Goal: Task Accomplishment & Management: Manage account settings

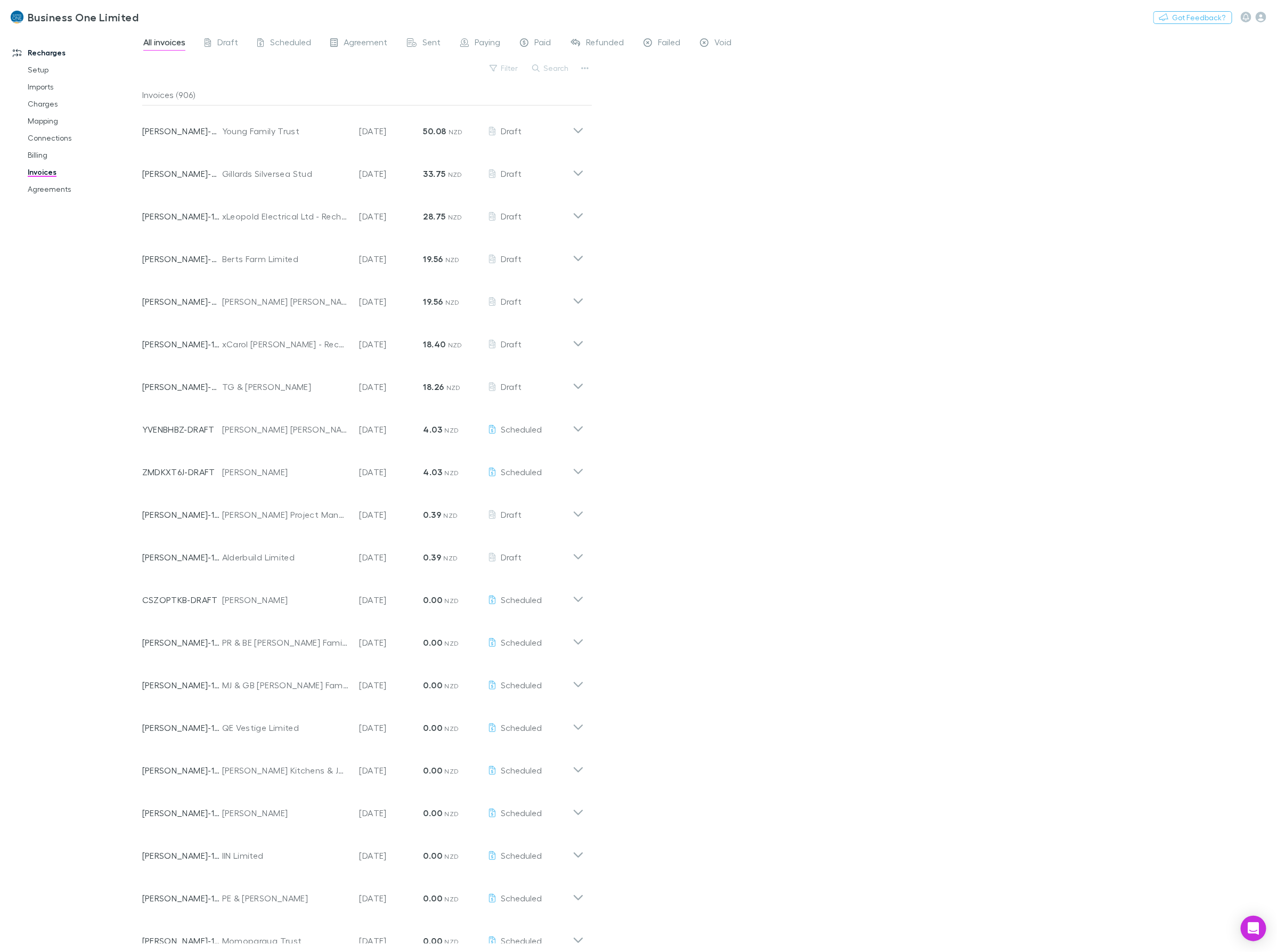
click at [550, 71] on button "Search" at bounding box center [551, 68] width 48 height 13
click at [550, 70] on input "text" at bounding box center [533, 69] width 54 height 15
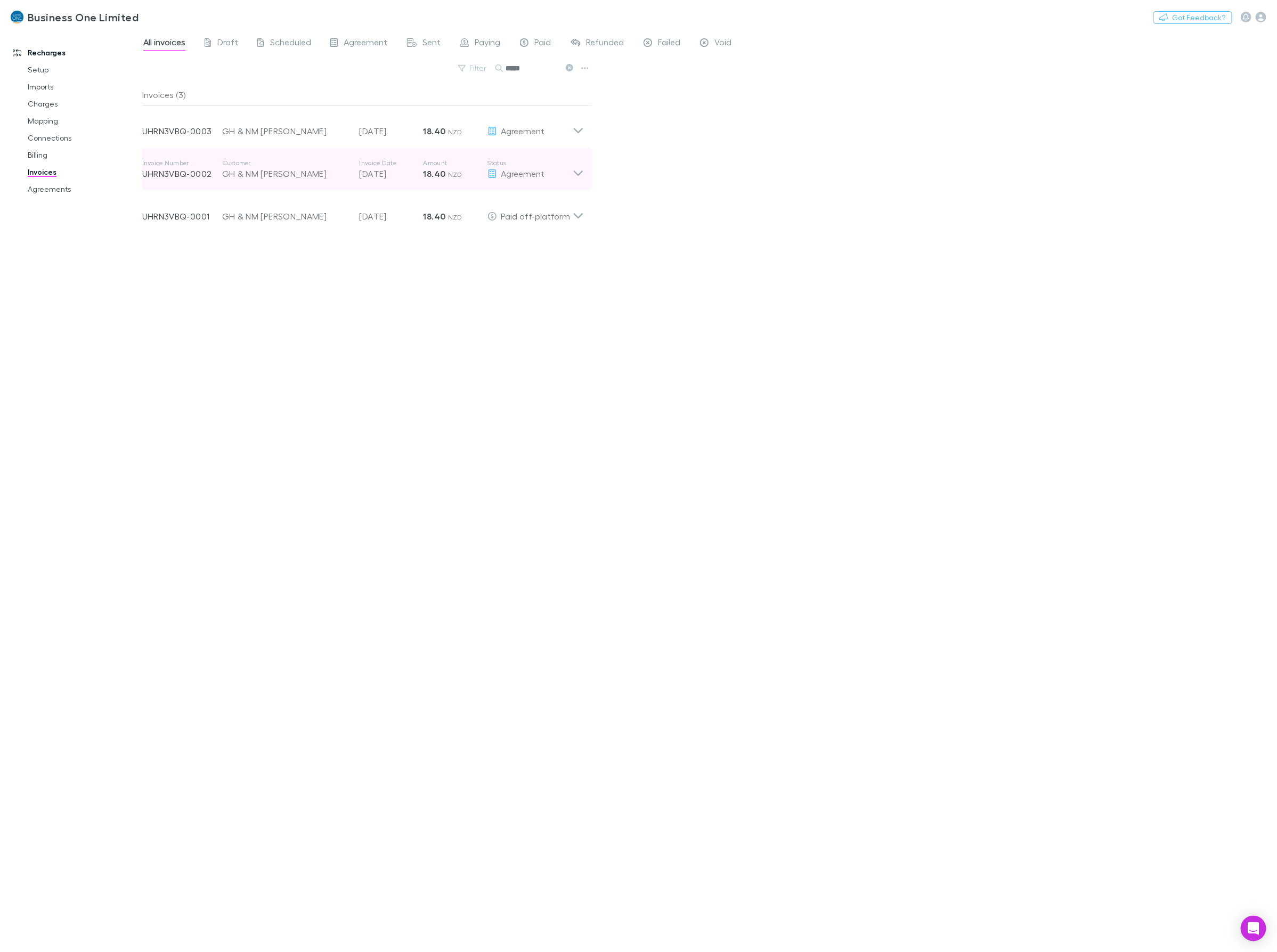
click at [579, 173] on icon at bounding box center [578, 169] width 11 height 21
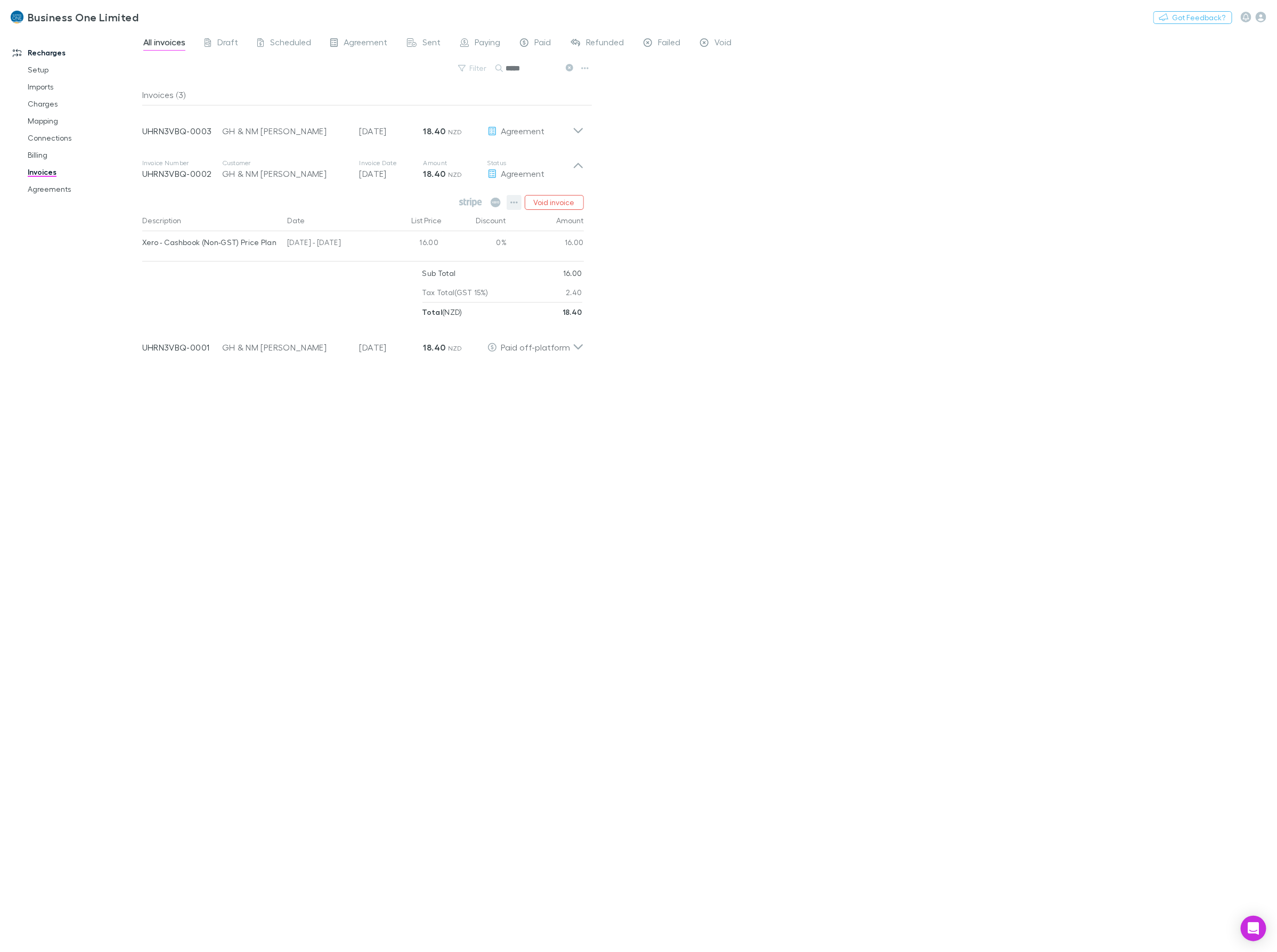
click at [520, 202] on button "button" at bounding box center [514, 202] width 15 height 15
click at [432, 264] on p "Mark as paid" at bounding box center [449, 265] width 130 height 13
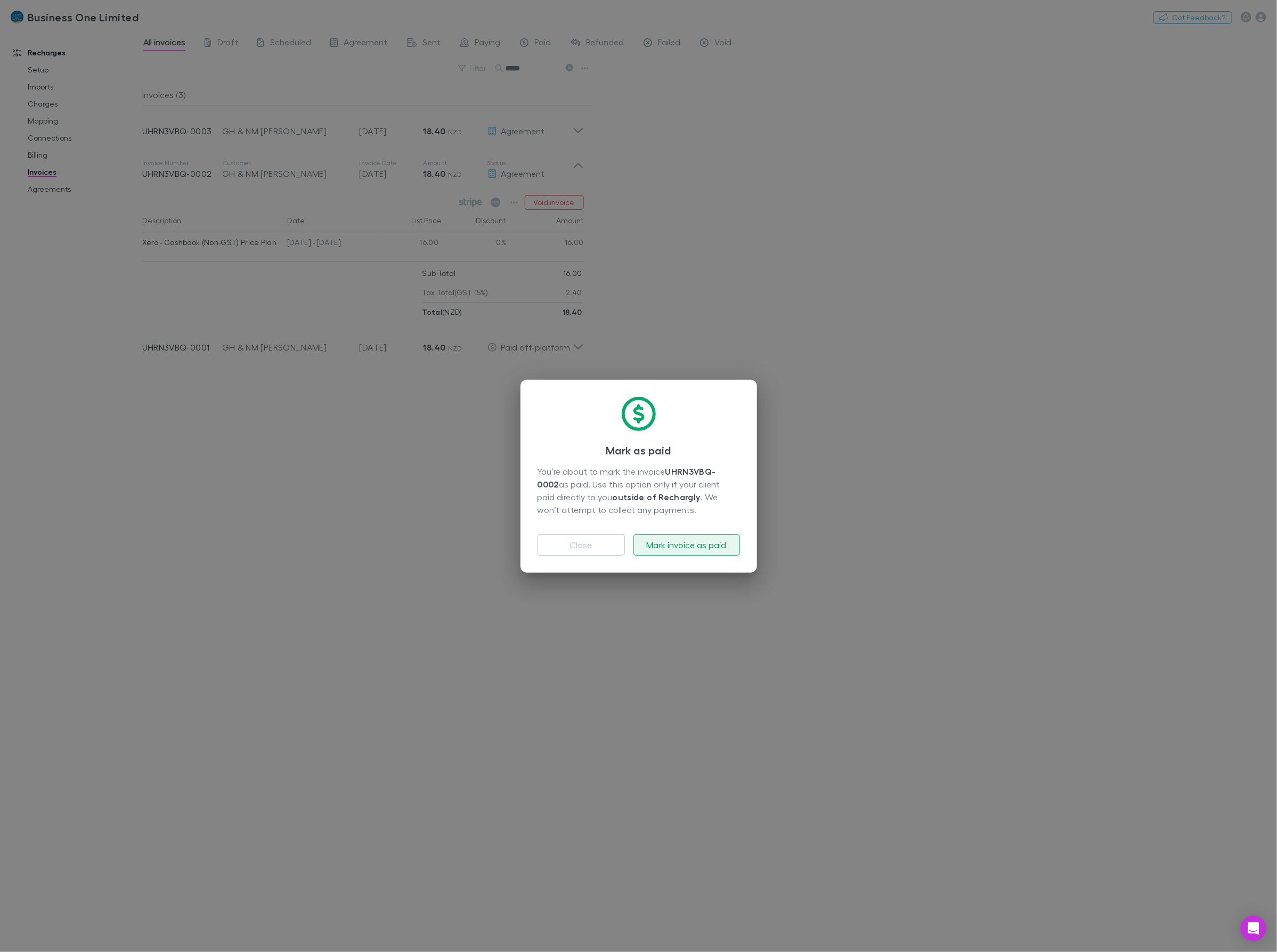
click at [669, 541] on button "Mark invoice as paid" at bounding box center [687, 544] width 107 height 21
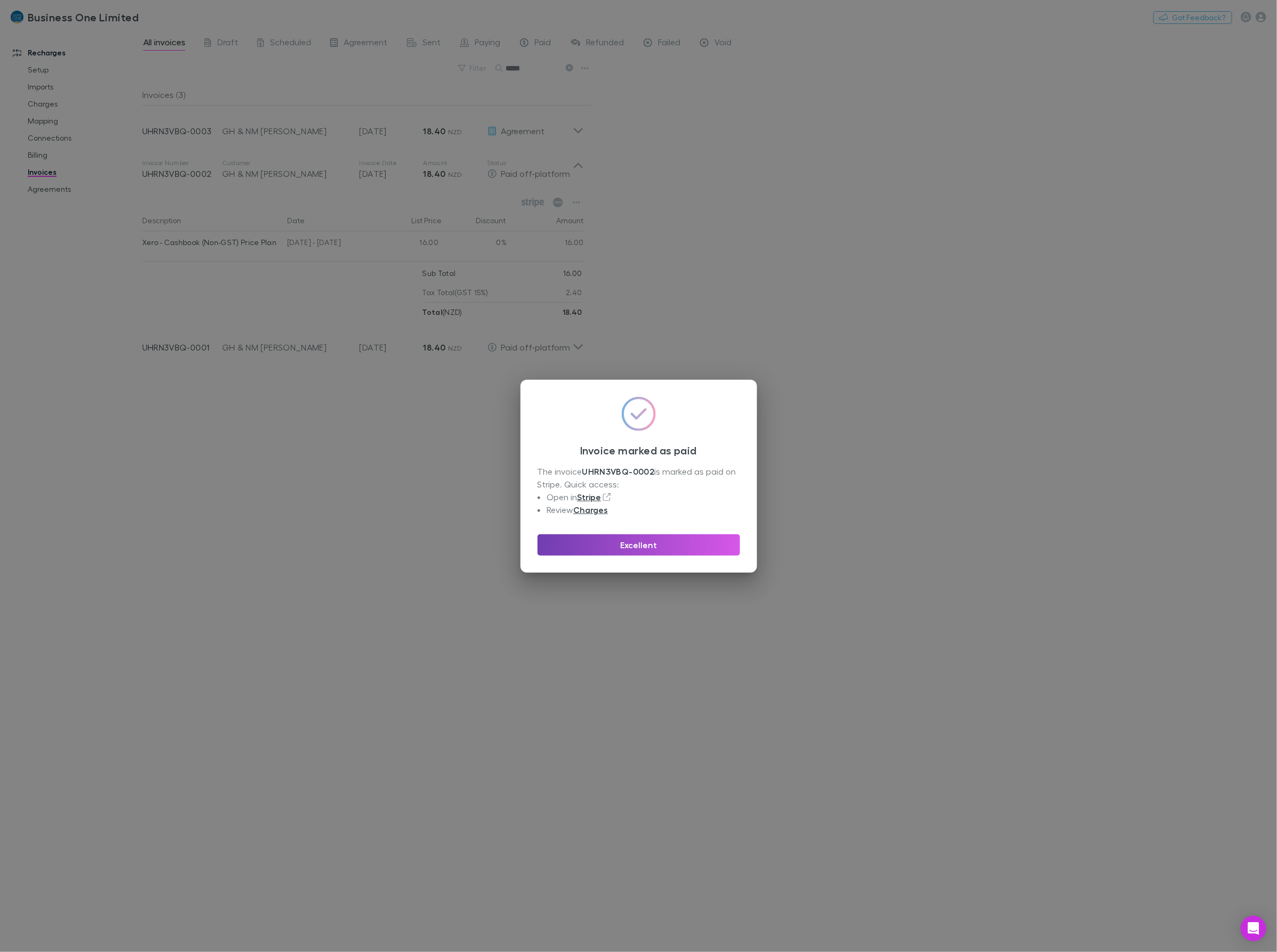
click at [634, 546] on button "Excellent" at bounding box center [638, 544] width 202 height 21
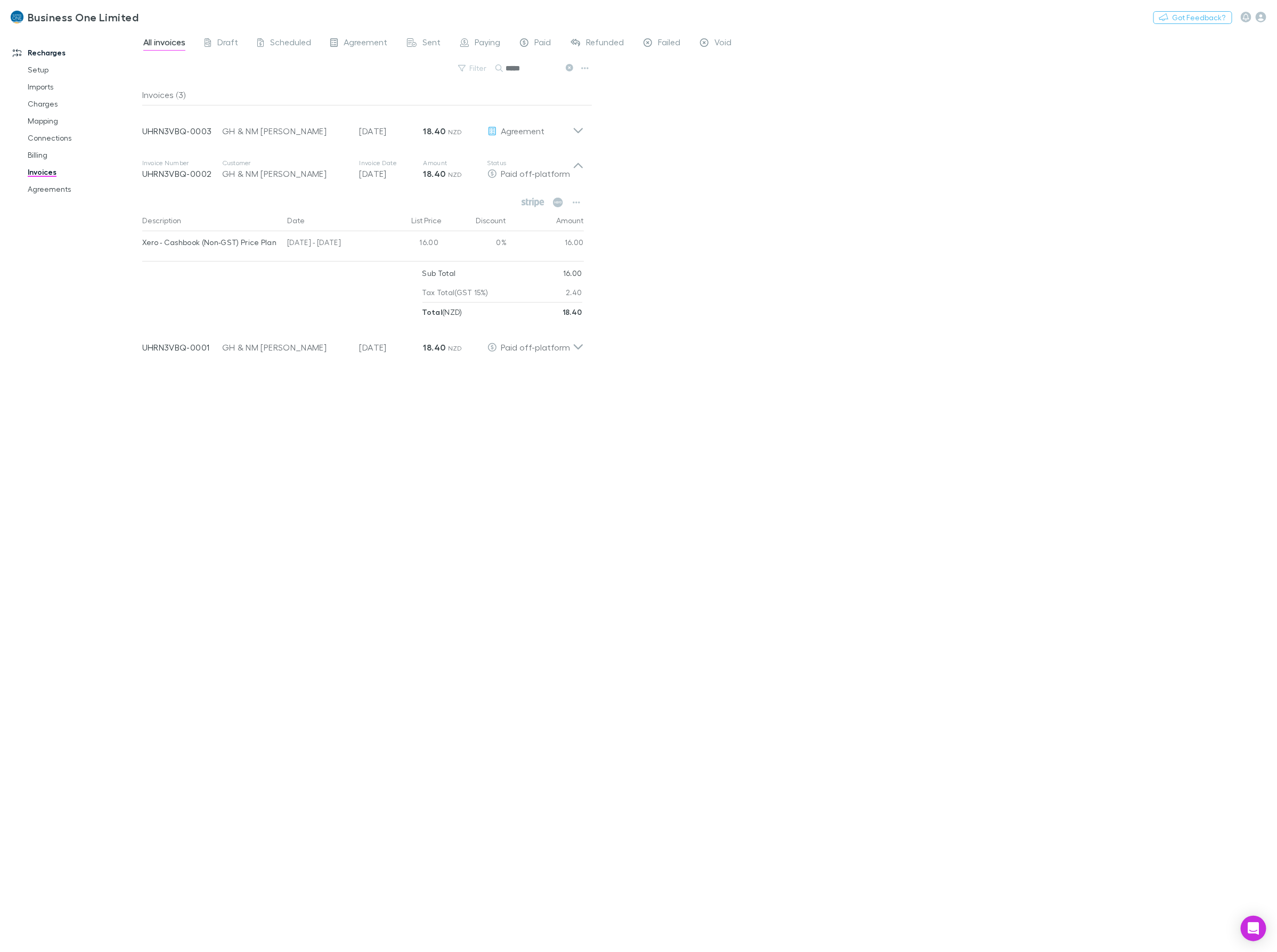
drag, startPoint x: 541, startPoint y: 64, endPoint x: 166, endPoint y: 85, distance: 375.6
click at [187, 85] on div "All invoices Draft Scheduled Agreement Sent Paying Paid Refunded Failed Void Fi…" at bounding box center [710, 491] width 1135 height 922
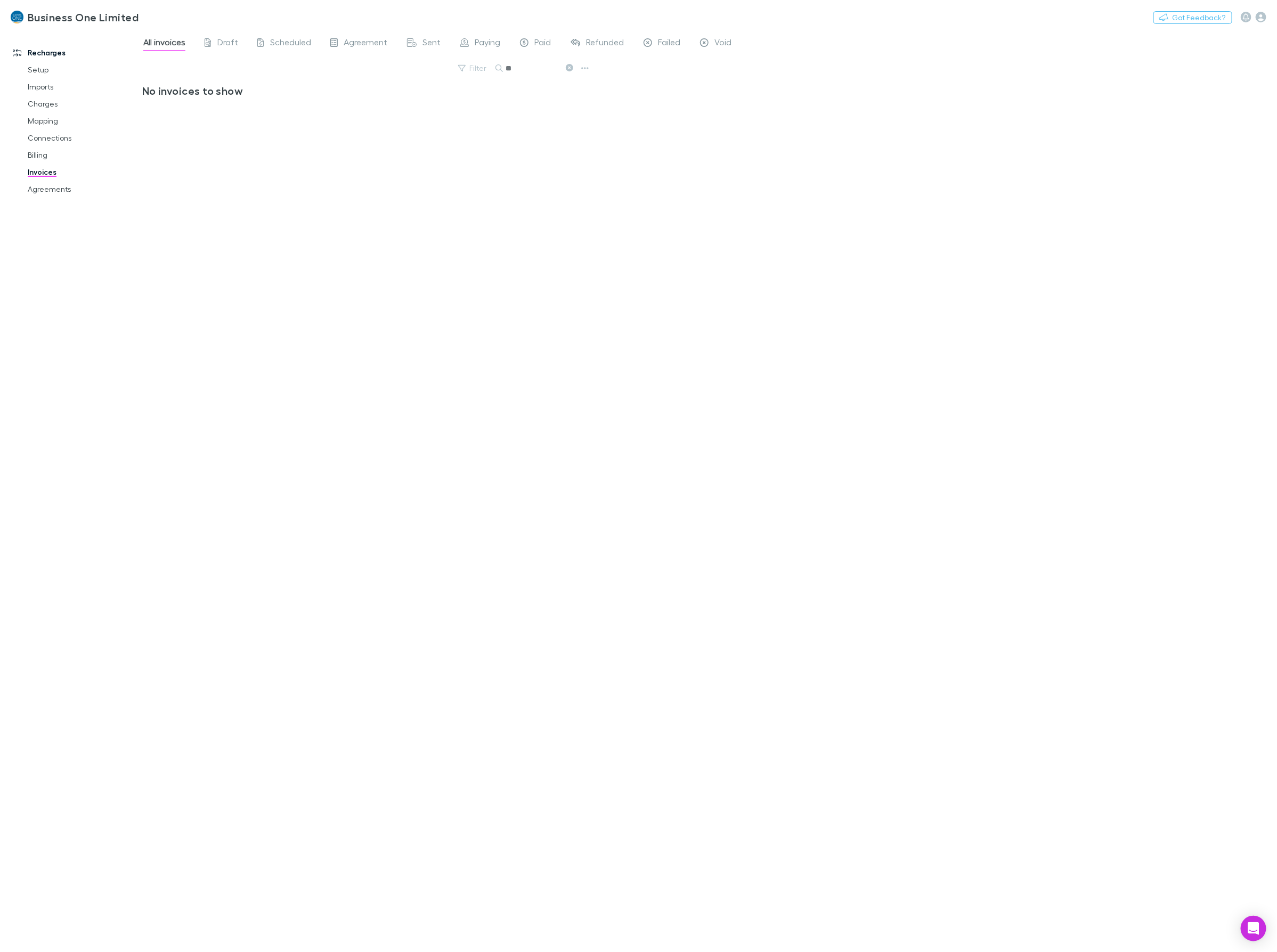
type input "*"
type input "**********"
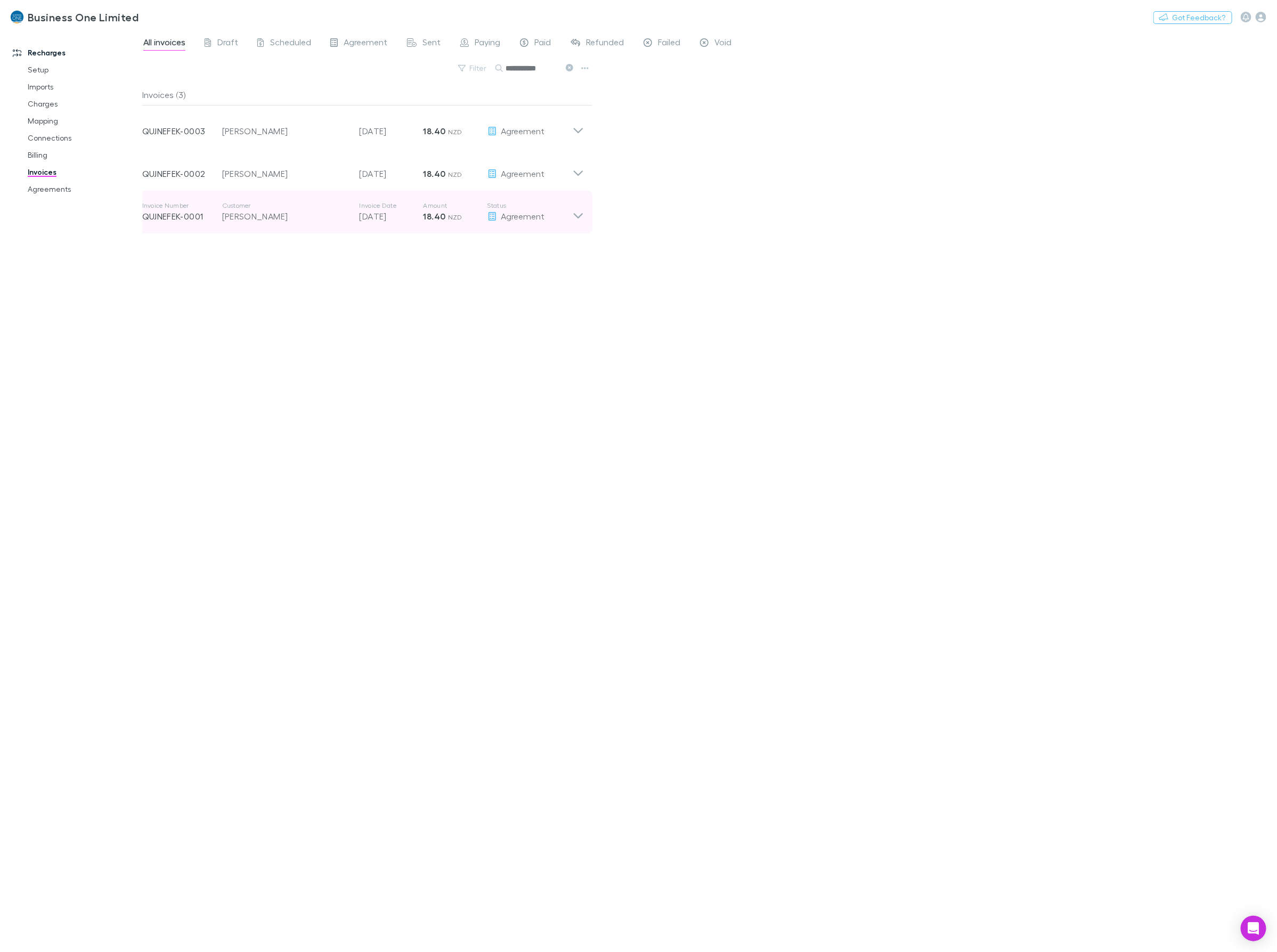
drag, startPoint x: 581, startPoint y: 217, endPoint x: 579, endPoint y: 223, distance: 6.3
click at [581, 216] on icon at bounding box center [578, 212] width 11 height 21
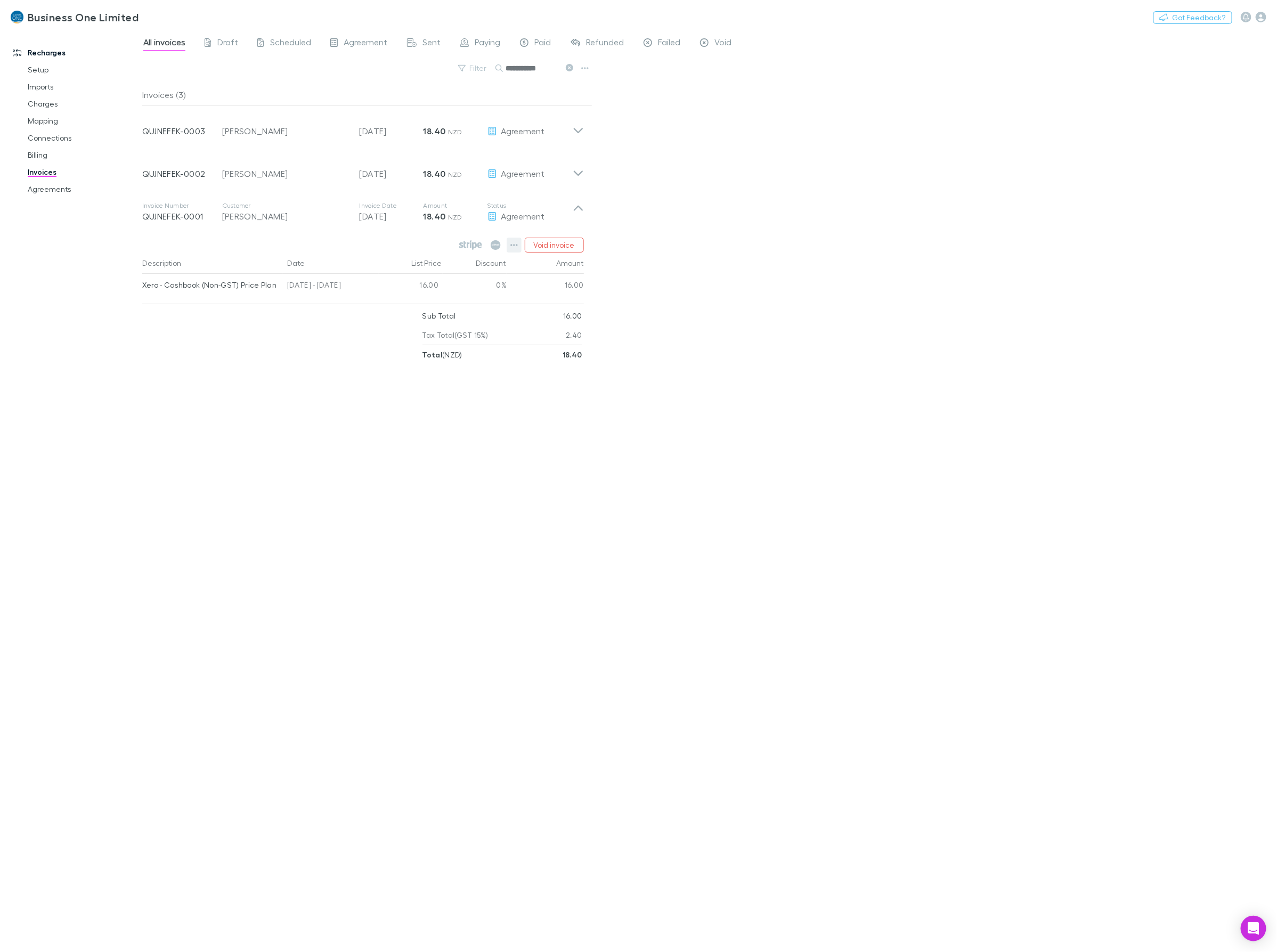
click at [512, 241] on icon "button" at bounding box center [514, 245] width 7 height 9
click at [417, 309] on p "Mark as paid" at bounding box center [449, 307] width 130 height 13
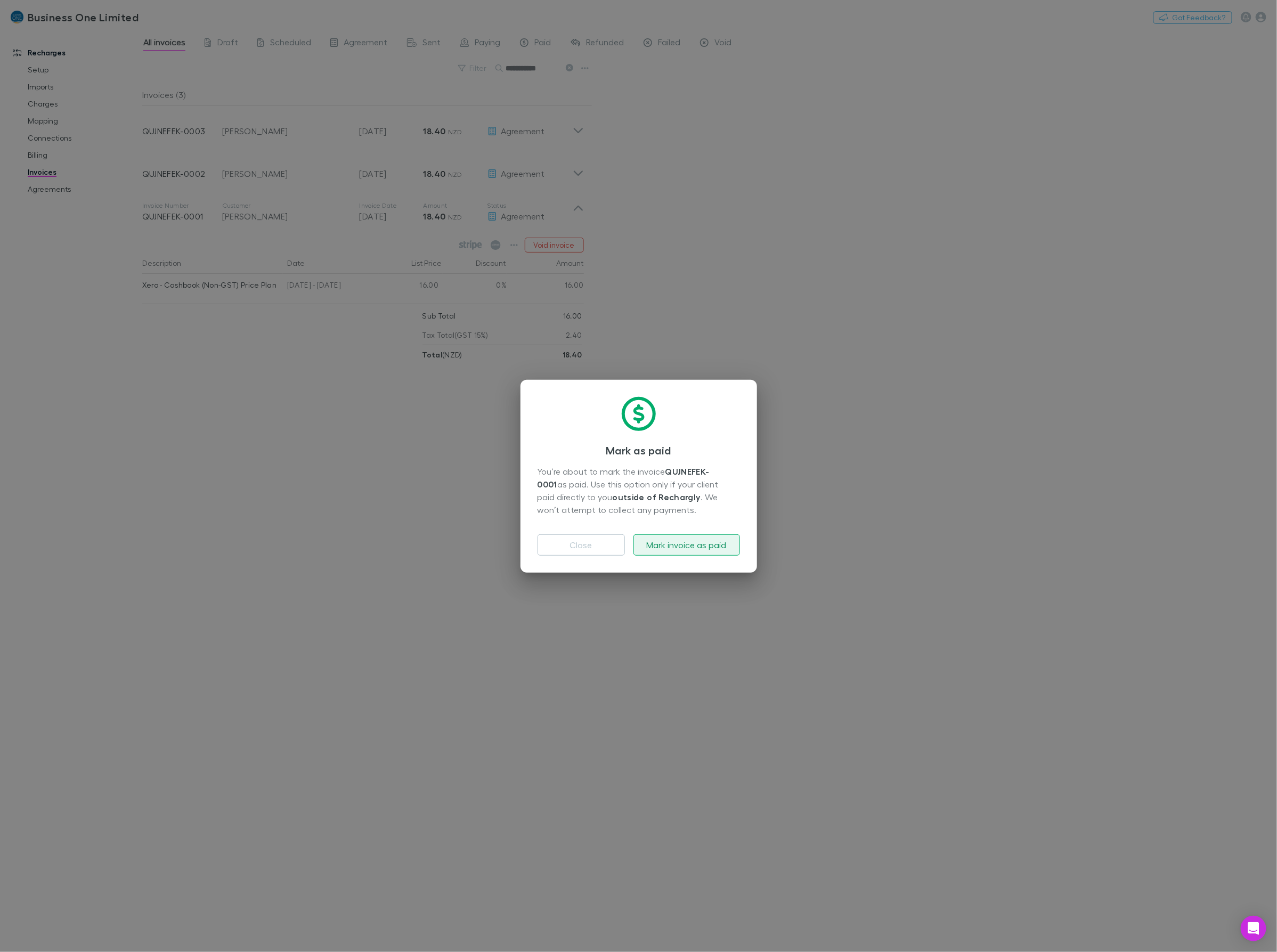
click at [682, 544] on button "Mark invoice as paid" at bounding box center [687, 544] width 107 height 21
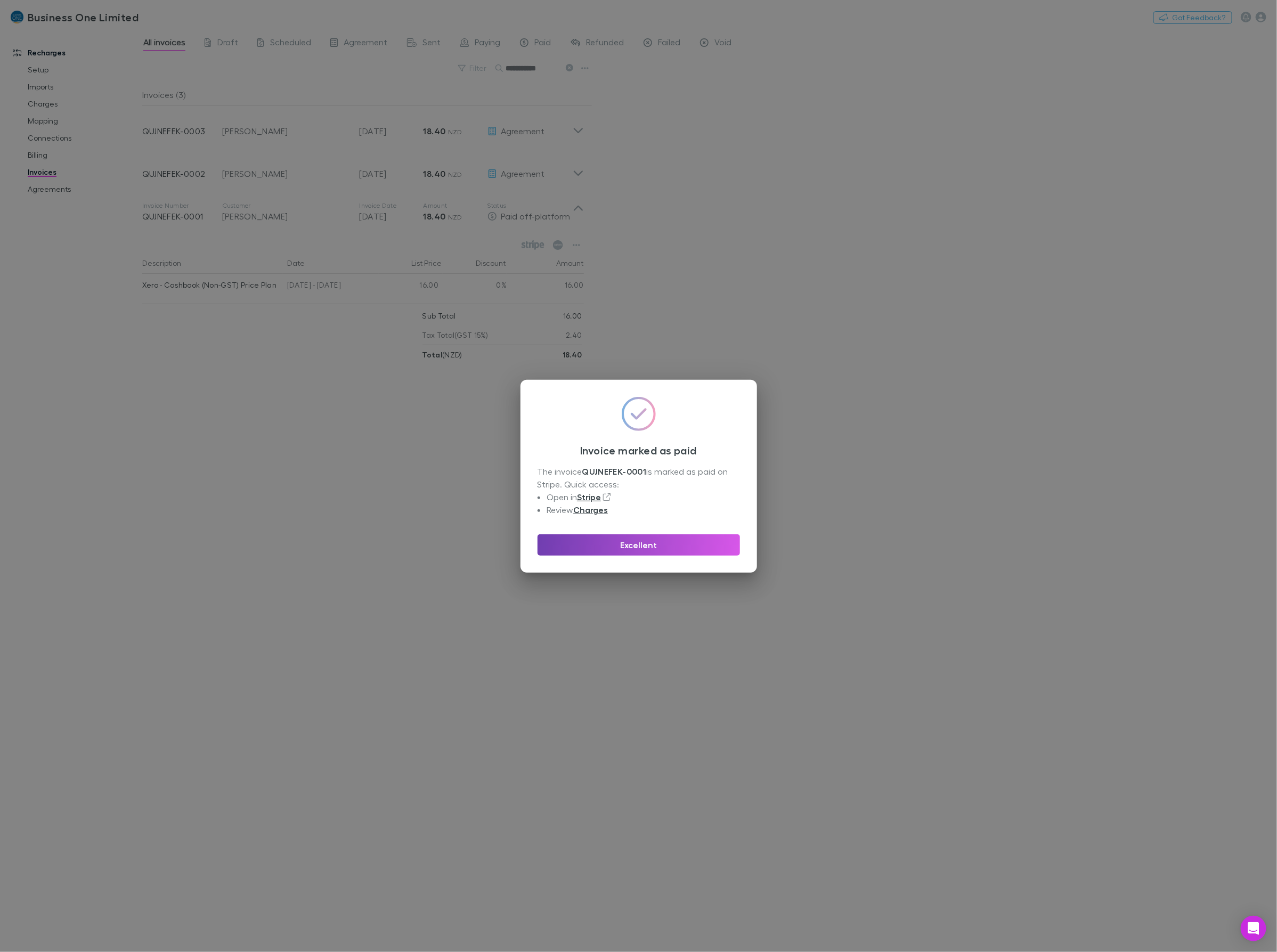
click at [581, 544] on button "Excellent" at bounding box center [638, 544] width 202 height 21
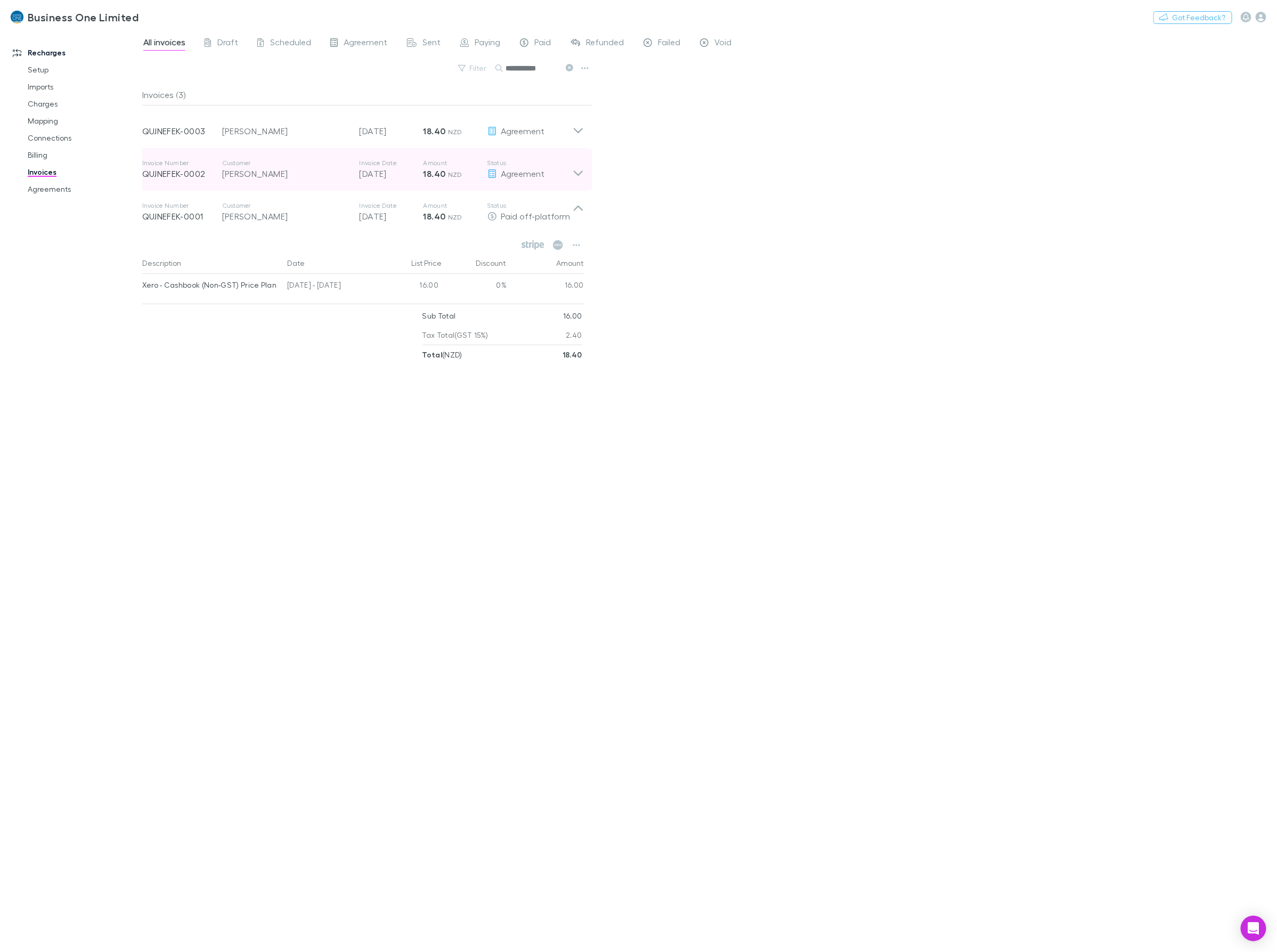
click at [576, 168] on icon at bounding box center [578, 169] width 11 height 21
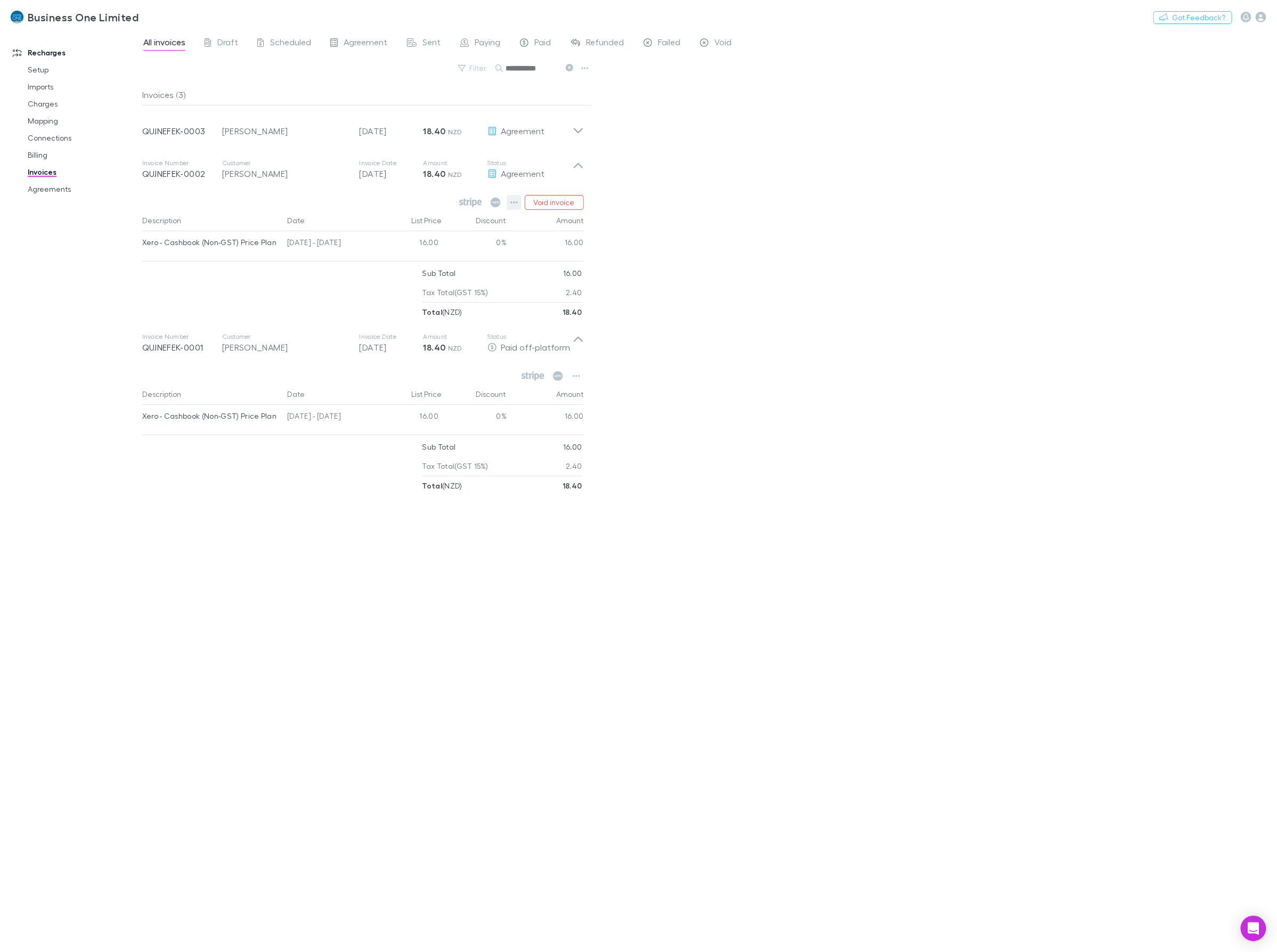
click at [517, 198] on button "button" at bounding box center [514, 202] width 15 height 15
click at [411, 267] on p "Mark as paid" at bounding box center [449, 265] width 130 height 13
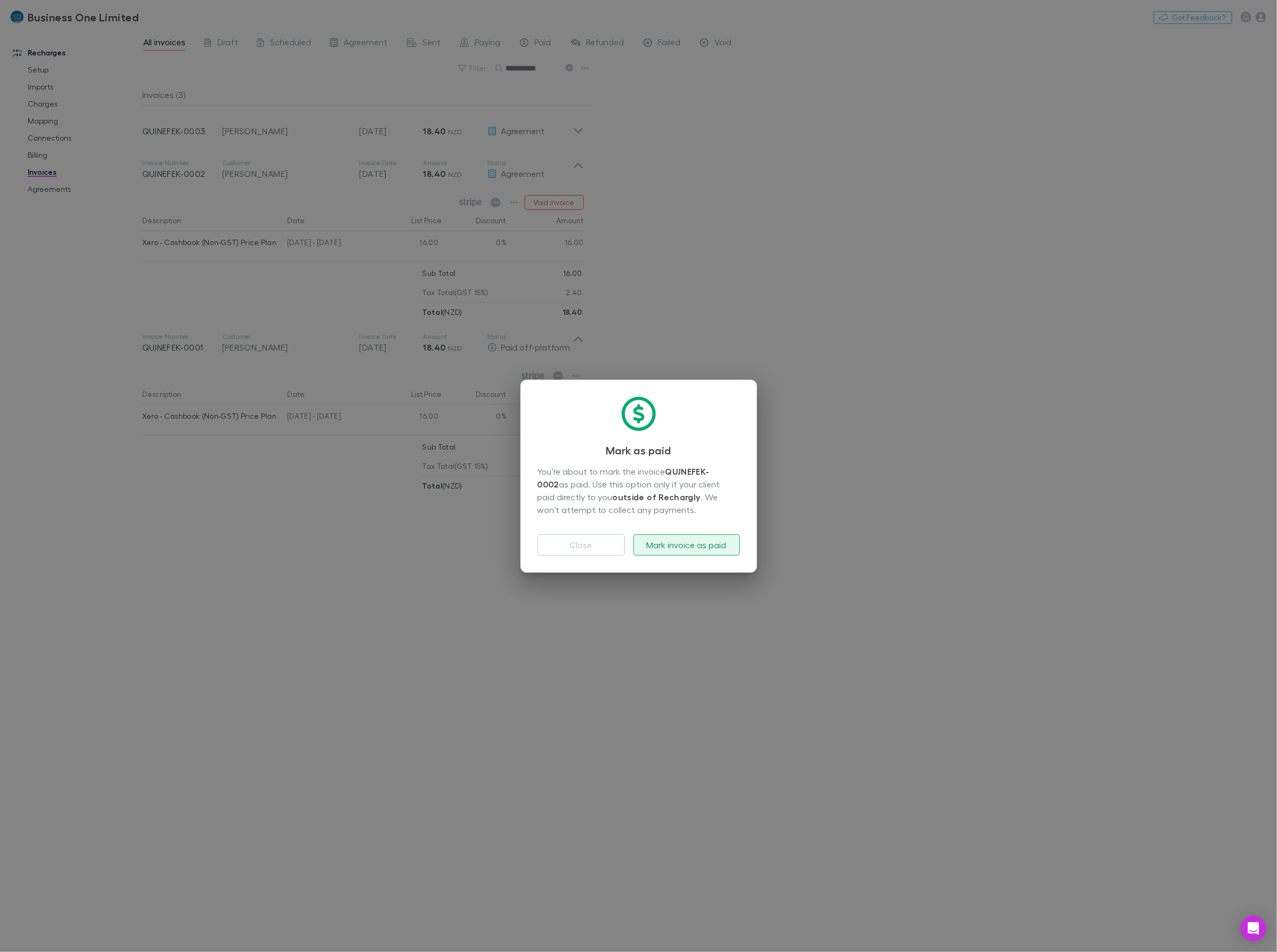
click at [671, 541] on button "Mark invoice as paid" at bounding box center [687, 544] width 107 height 21
click at [866, 524] on div "Mark as paid You’re about to mark the invoice QUJNEFEK-0002 as paid. Use this o…" at bounding box center [638, 476] width 1277 height 952
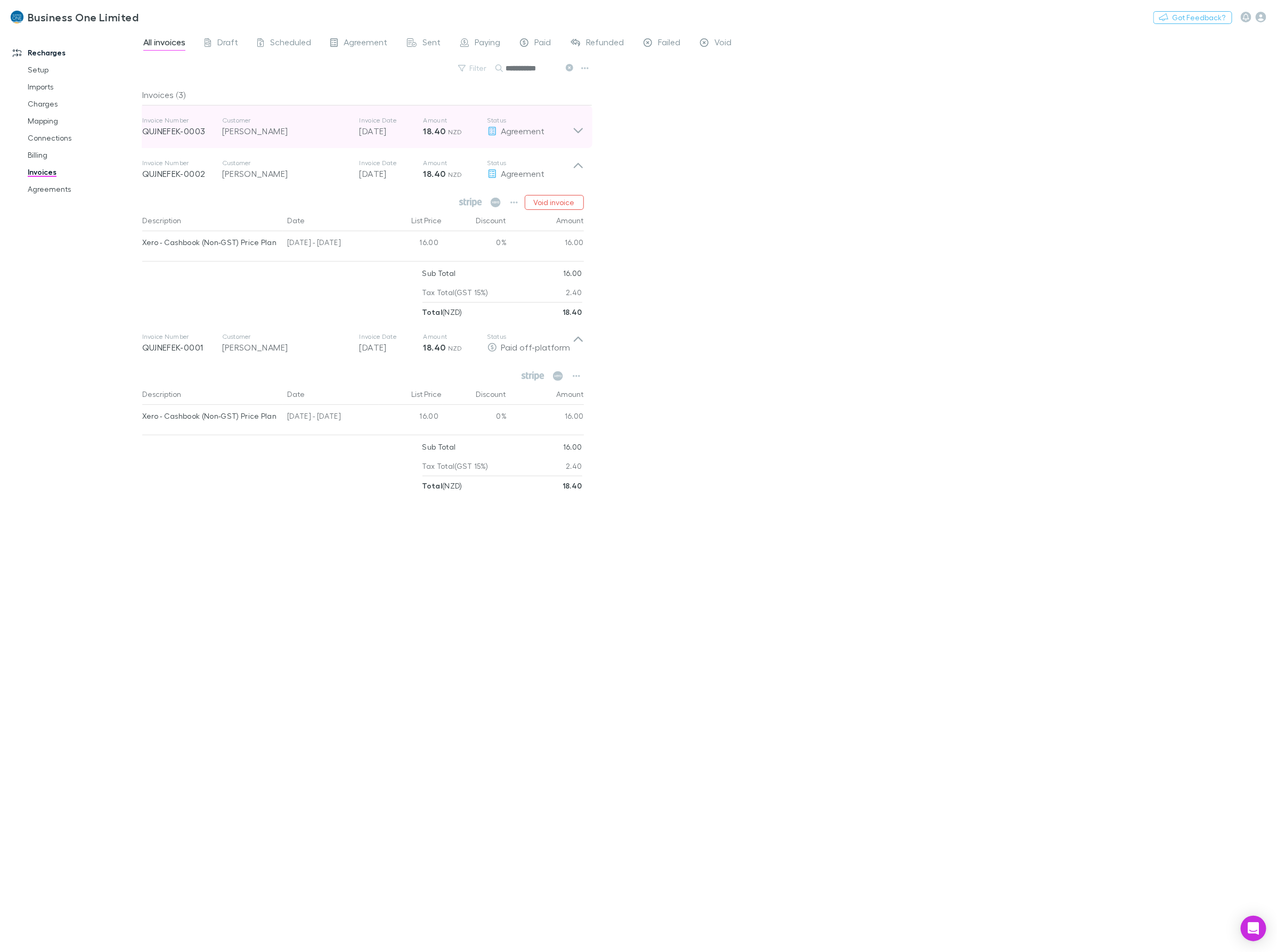
click at [577, 126] on icon at bounding box center [578, 126] width 11 height 21
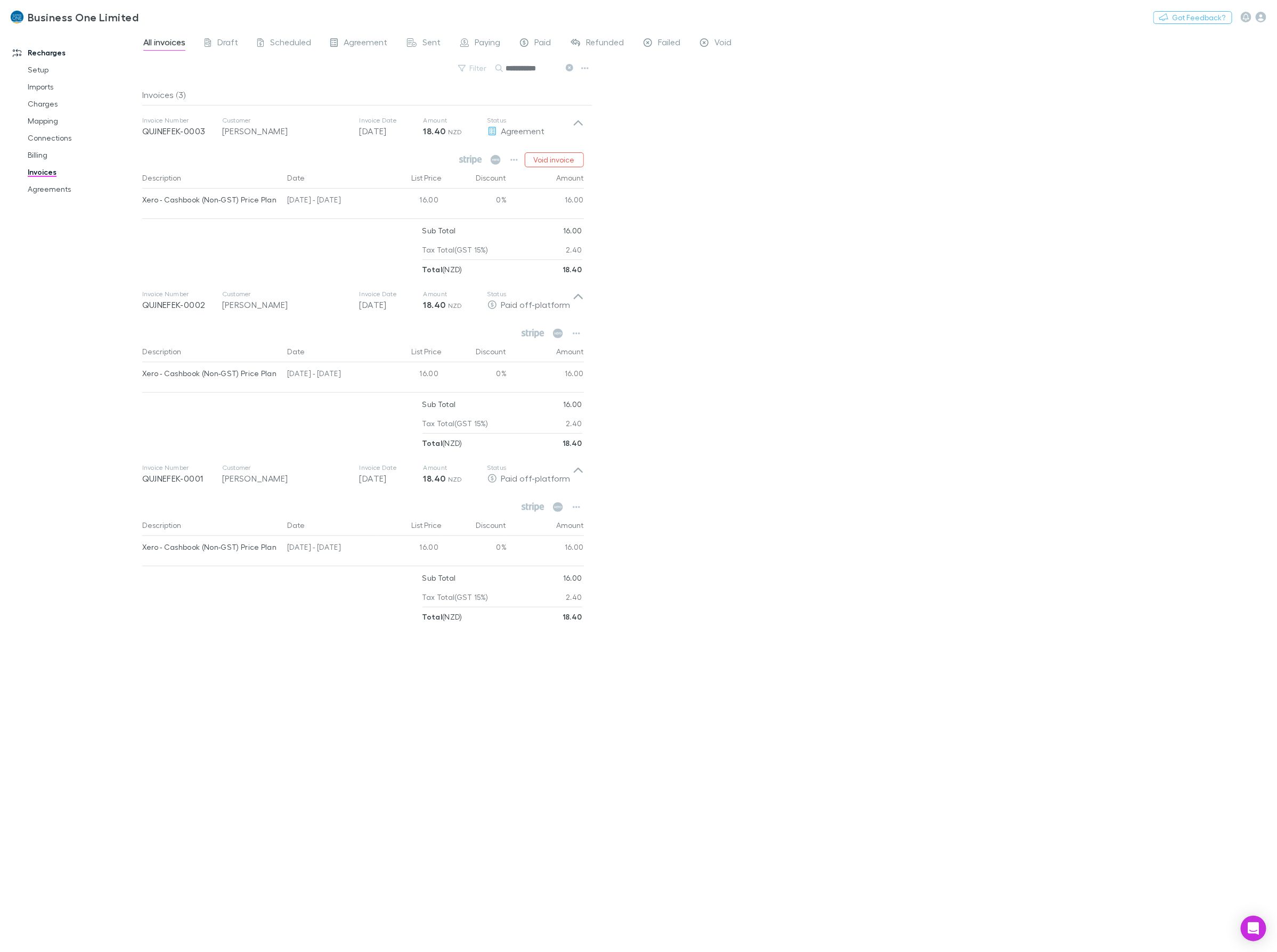
click at [522, 160] on div "Void invoice" at bounding box center [520, 160] width 128 height 15
click at [512, 157] on icon "button" at bounding box center [514, 159] width 7 height 9
click at [430, 220] on p "Mark as paid" at bounding box center [449, 222] width 130 height 13
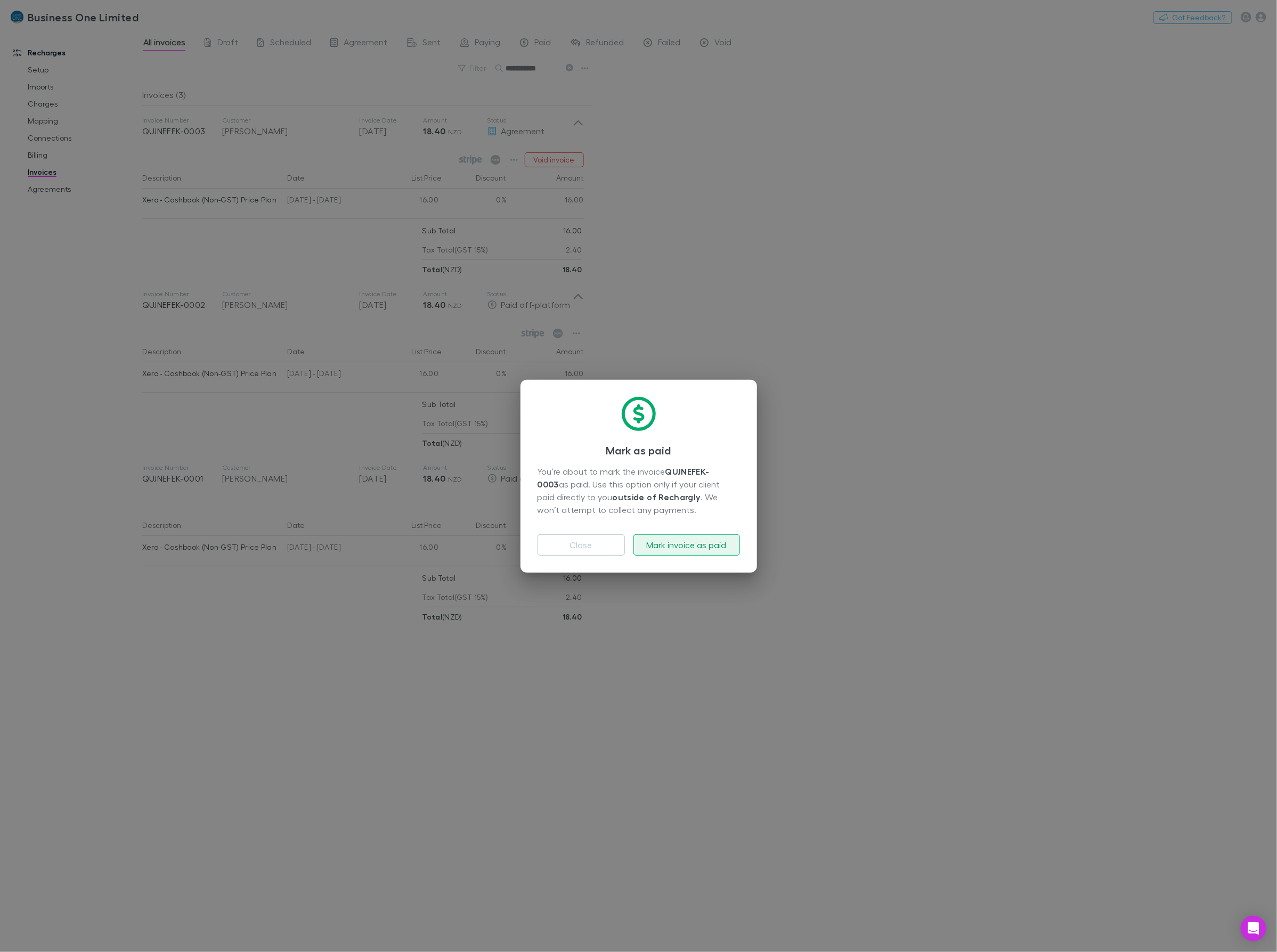
click at [676, 549] on button "Mark invoice as paid" at bounding box center [687, 544] width 107 height 21
click at [866, 477] on div "Mark as paid You’re about to mark the invoice QUJNEFEK-0003 as paid. Use this o…" at bounding box center [638, 476] width 1277 height 952
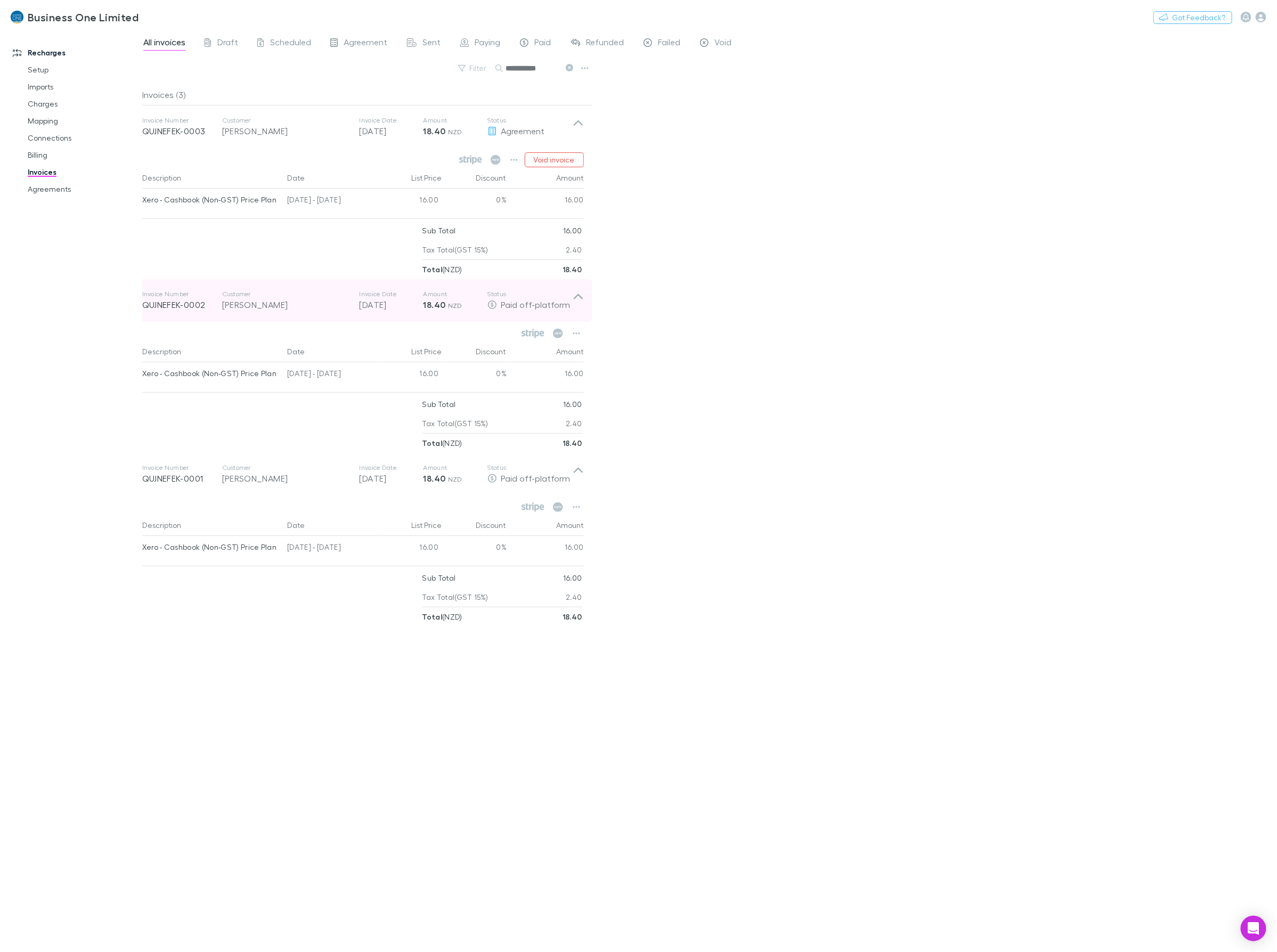
click at [582, 299] on icon at bounding box center [578, 300] width 11 height 21
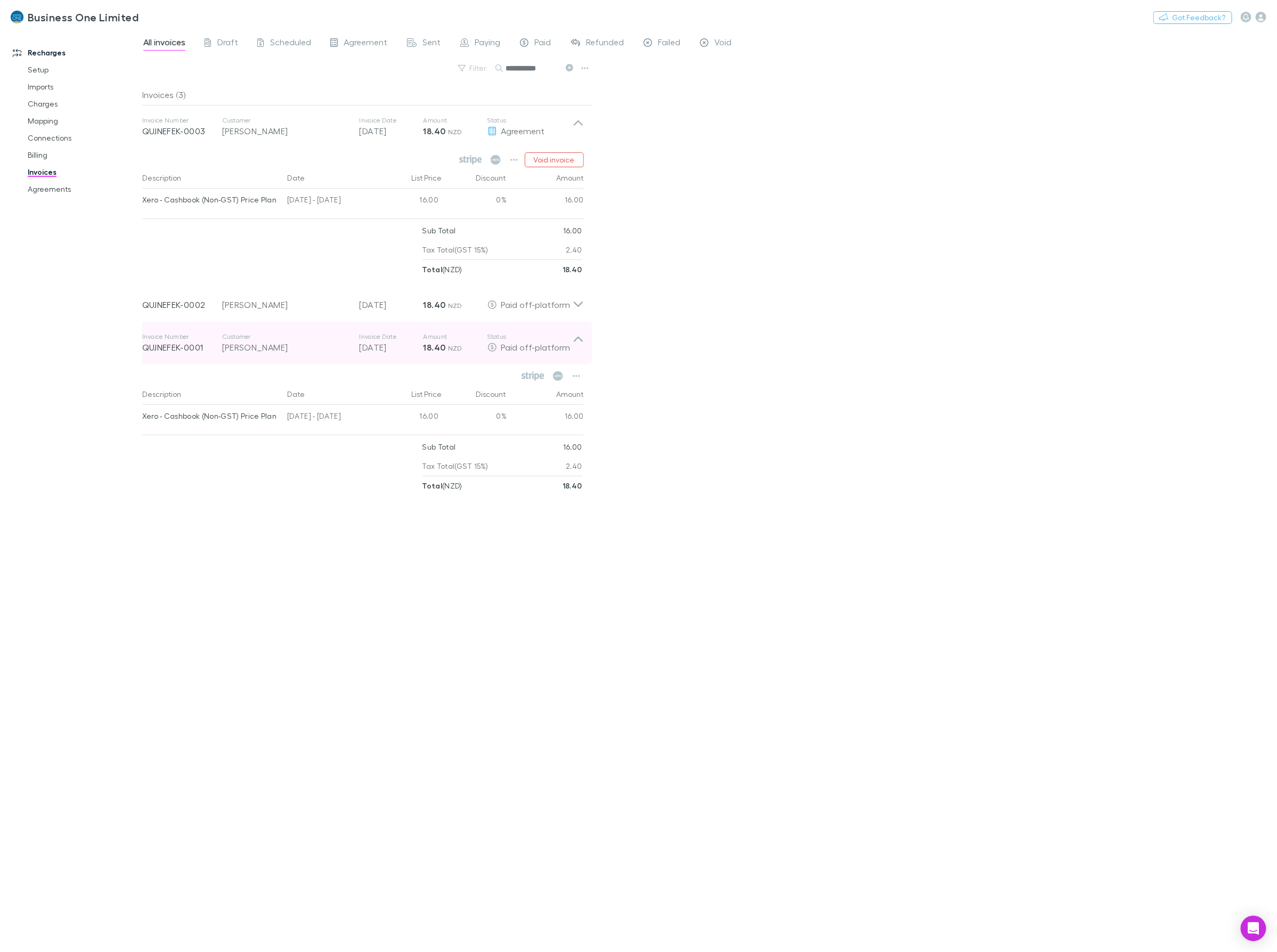
click at [578, 329] on div "Invoice Number QUJNEFEK-0001 Customer Joanne Kaye Richards Invoice Date 30 Jun …" at bounding box center [363, 343] width 459 height 43
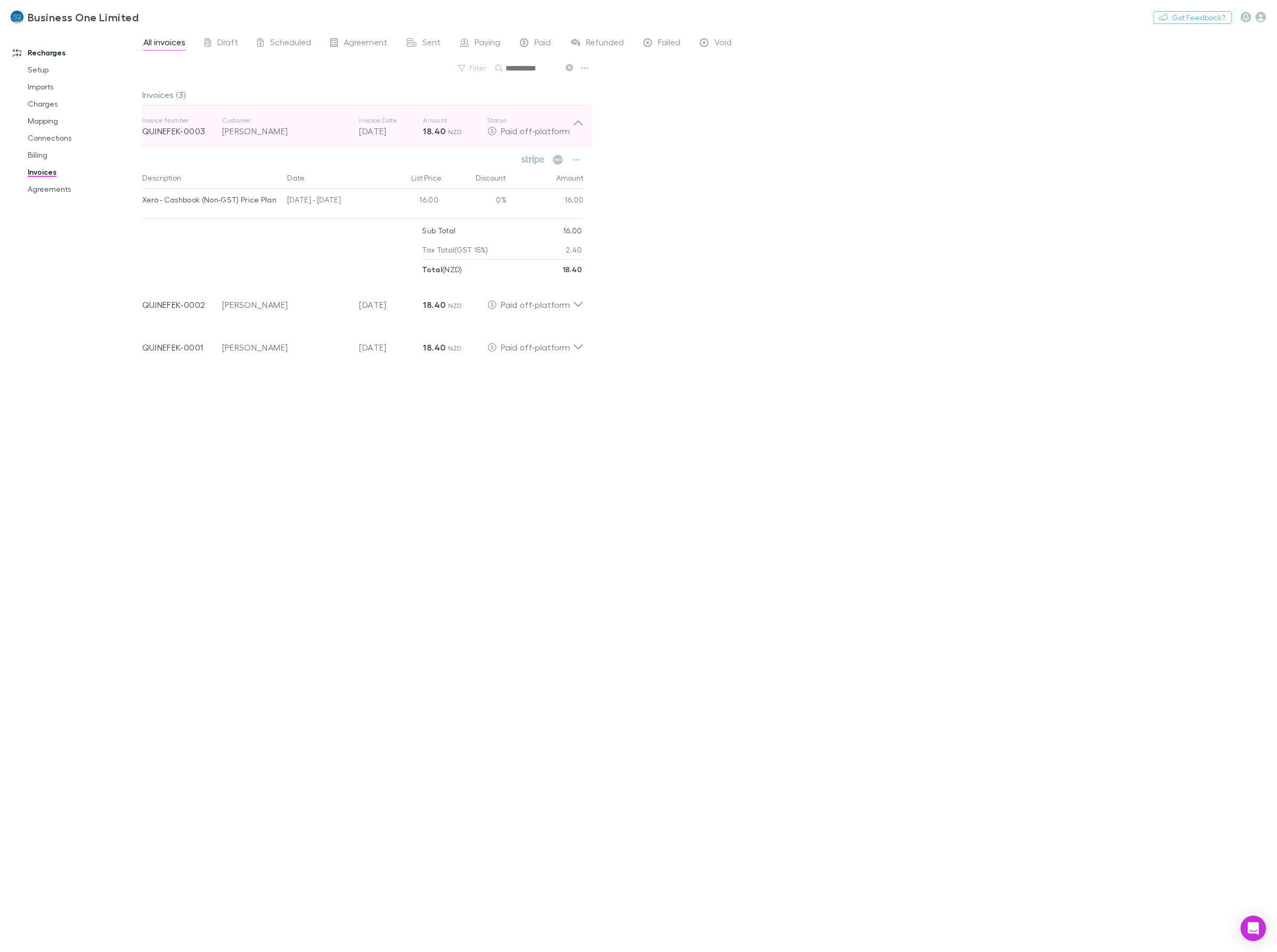
click at [577, 120] on icon at bounding box center [578, 126] width 11 height 21
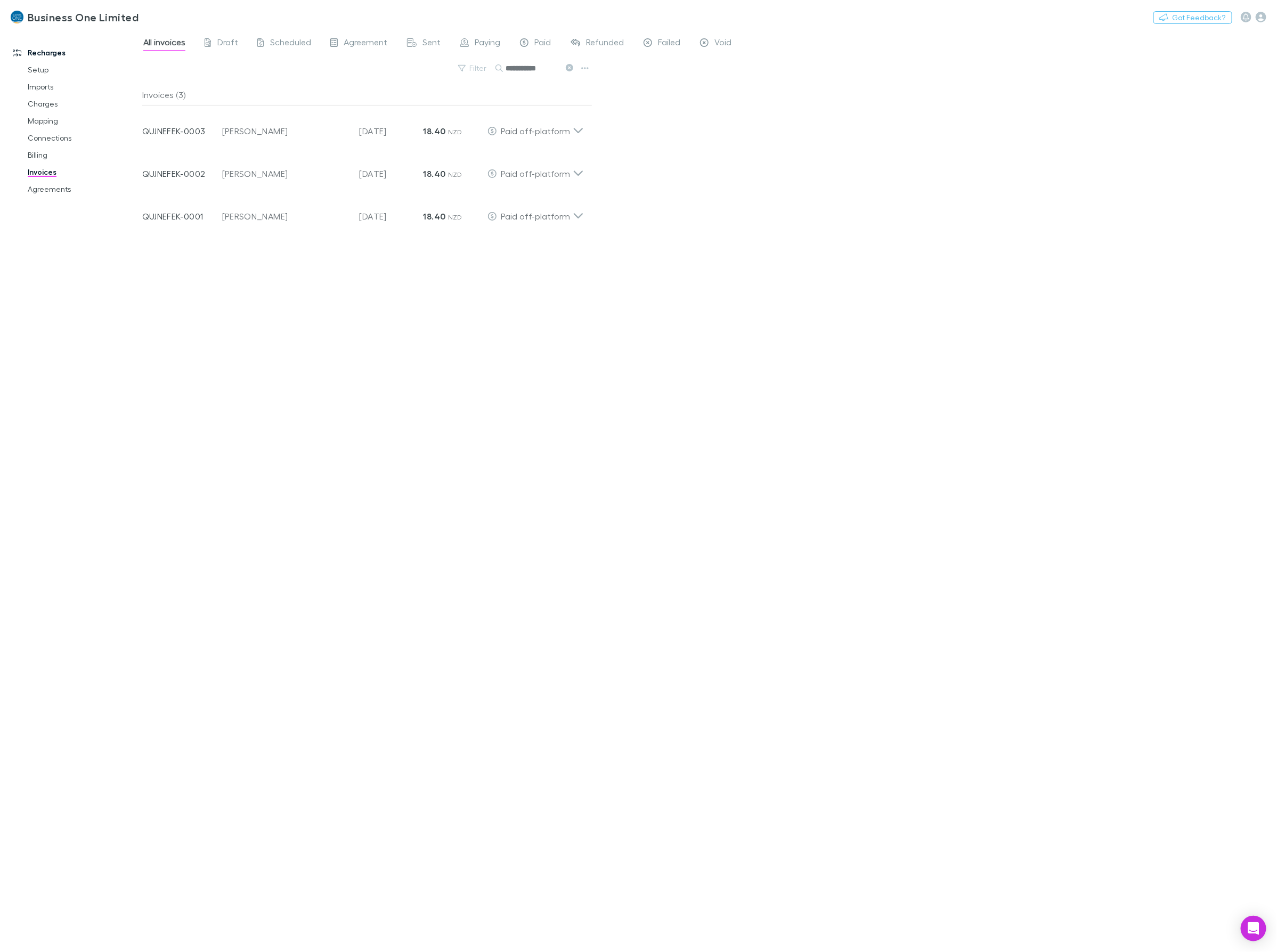
click at [776, 180] on div "**********" at bounding box center [710, 491] width 1135 height 922
drag, startPoint x: 558, startPoint y: 64, endPoint x: 259, endPoint y: 89, distance: 300.0
click at [259, 89] on div "**********" at bounding box center [710, 491] width 1135 height 922
click at [579, 174] on icon at bounding box center [577, 173] width 9 height 5
click at [518, 207] on button "button" at bounding box center [514, 202] width 15 height 15
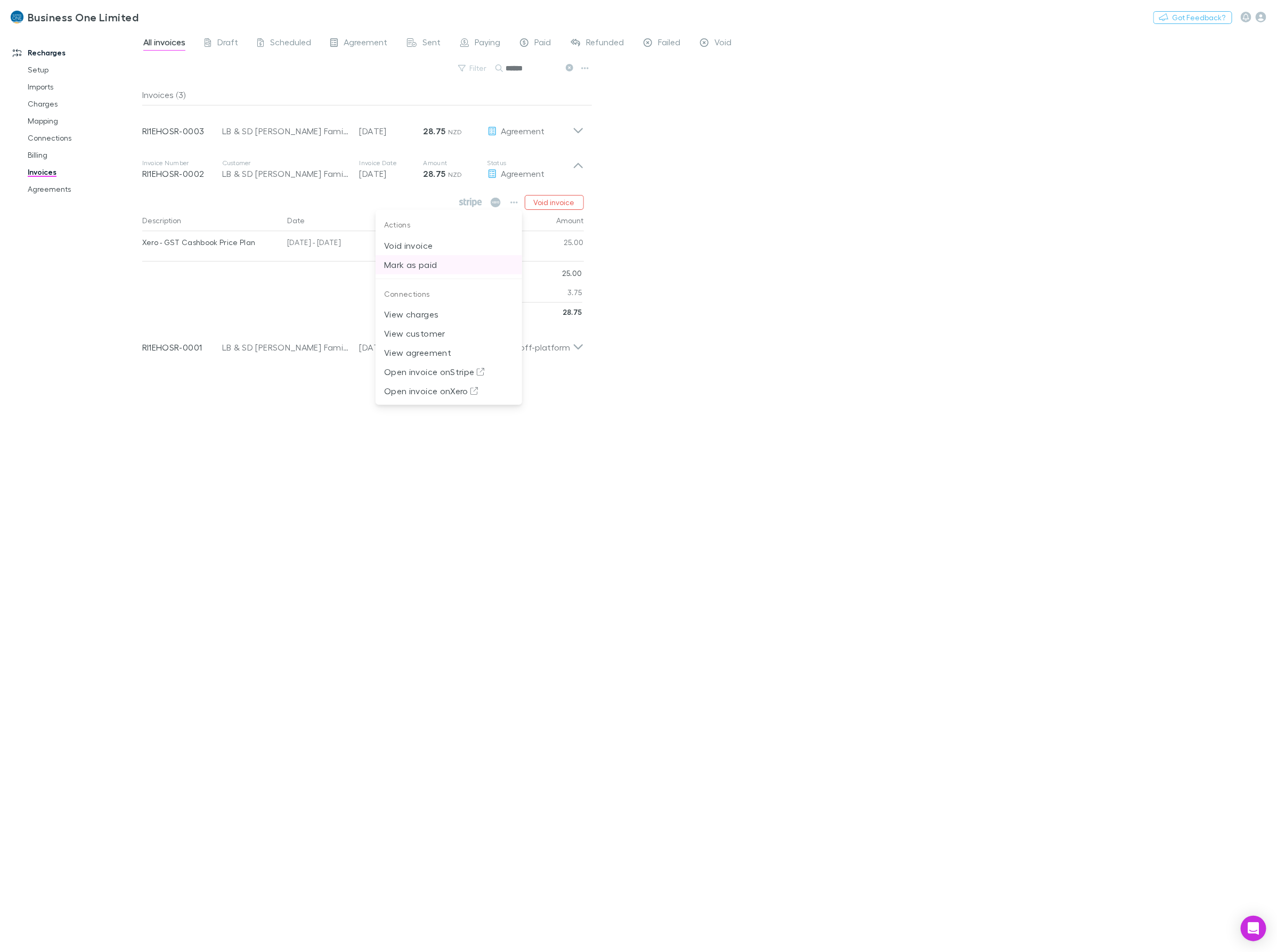
click at [430, 268] on p "Mark as paid" at bounding box center [449, 265] width 130 height 13
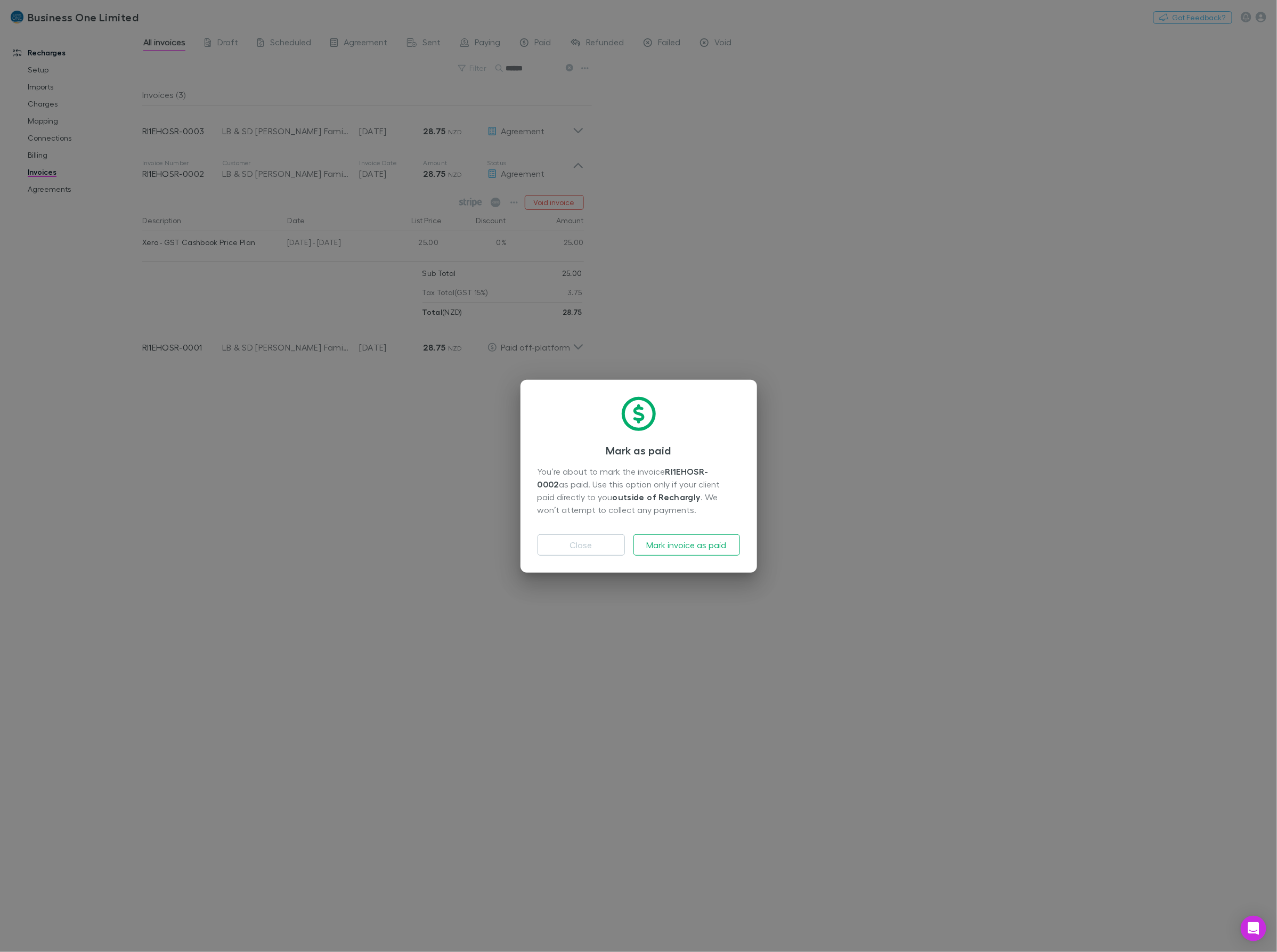
click at [649, 532] on div "Close Mark invoice as paid" at bounding box center [638, 541] width 202 height 30
click at [651, 541] on button "Mark invoice as paid" at bounding box center [687, 544] width 107 height 21
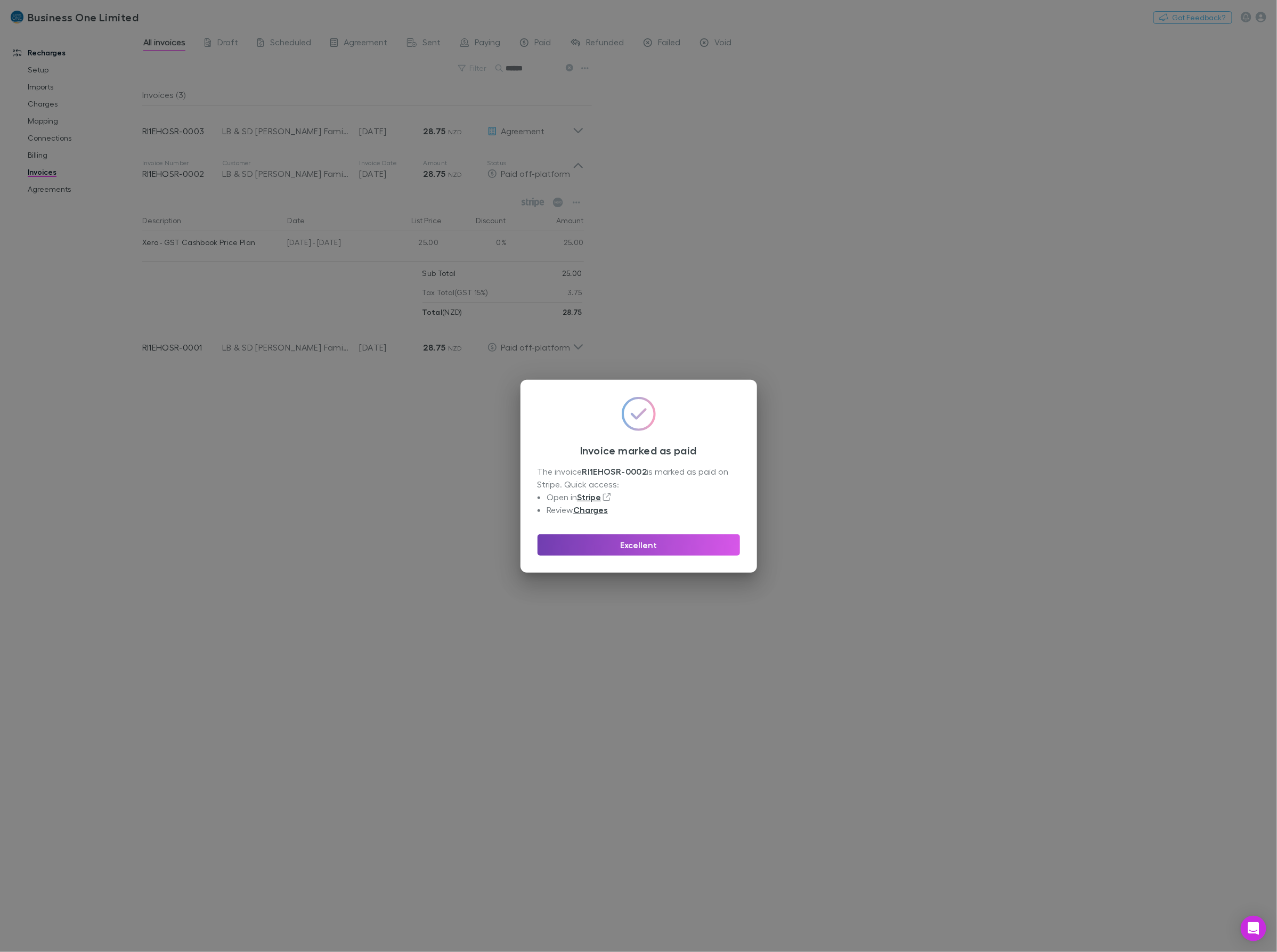
click at [594, 552] on button "Excellent" at bounding box center [638, 544] width 202 height 21
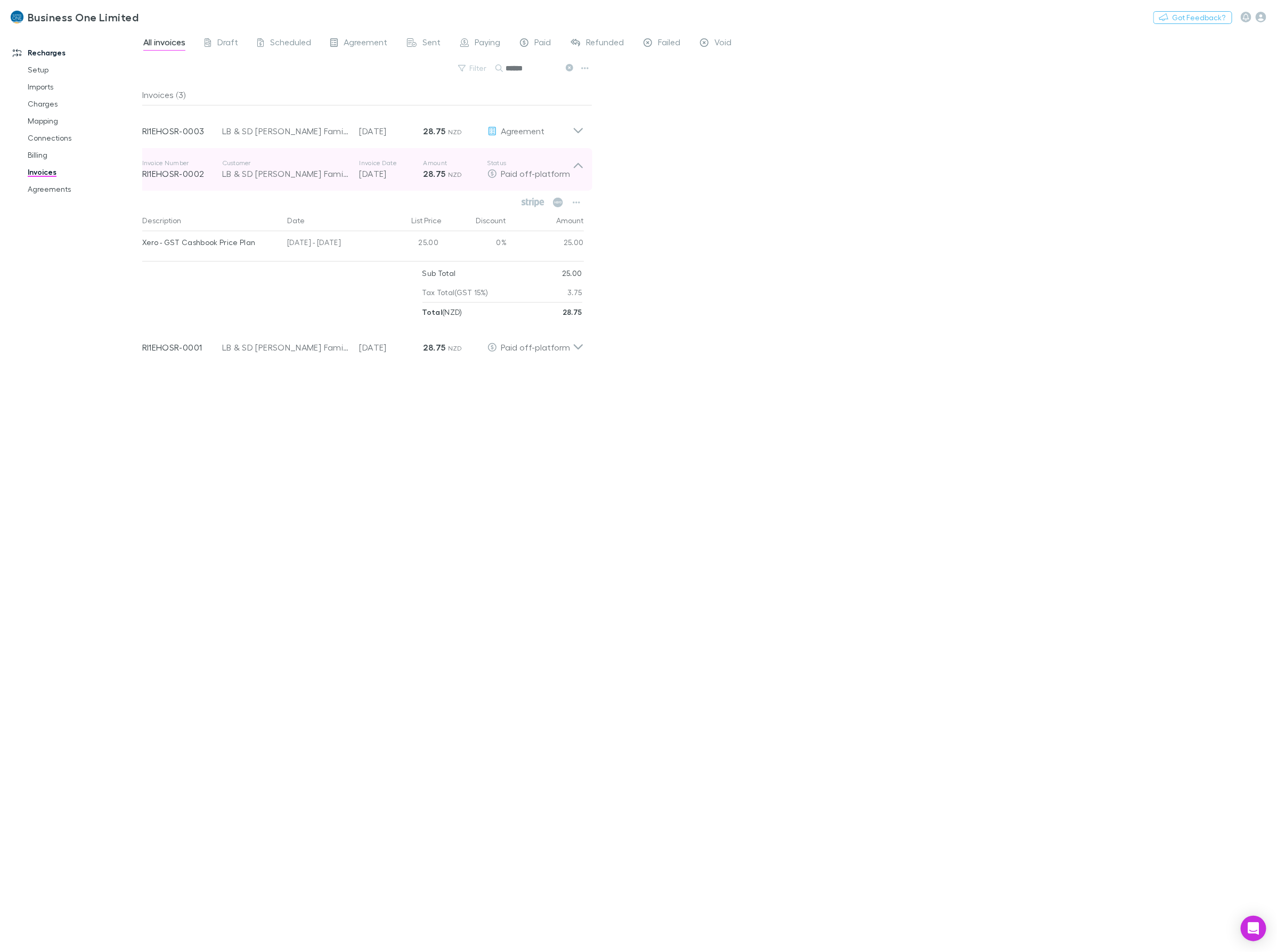
click at [569, 168] on div "Paid off-platform" at bounding box center [530, 174] width 85 height 13
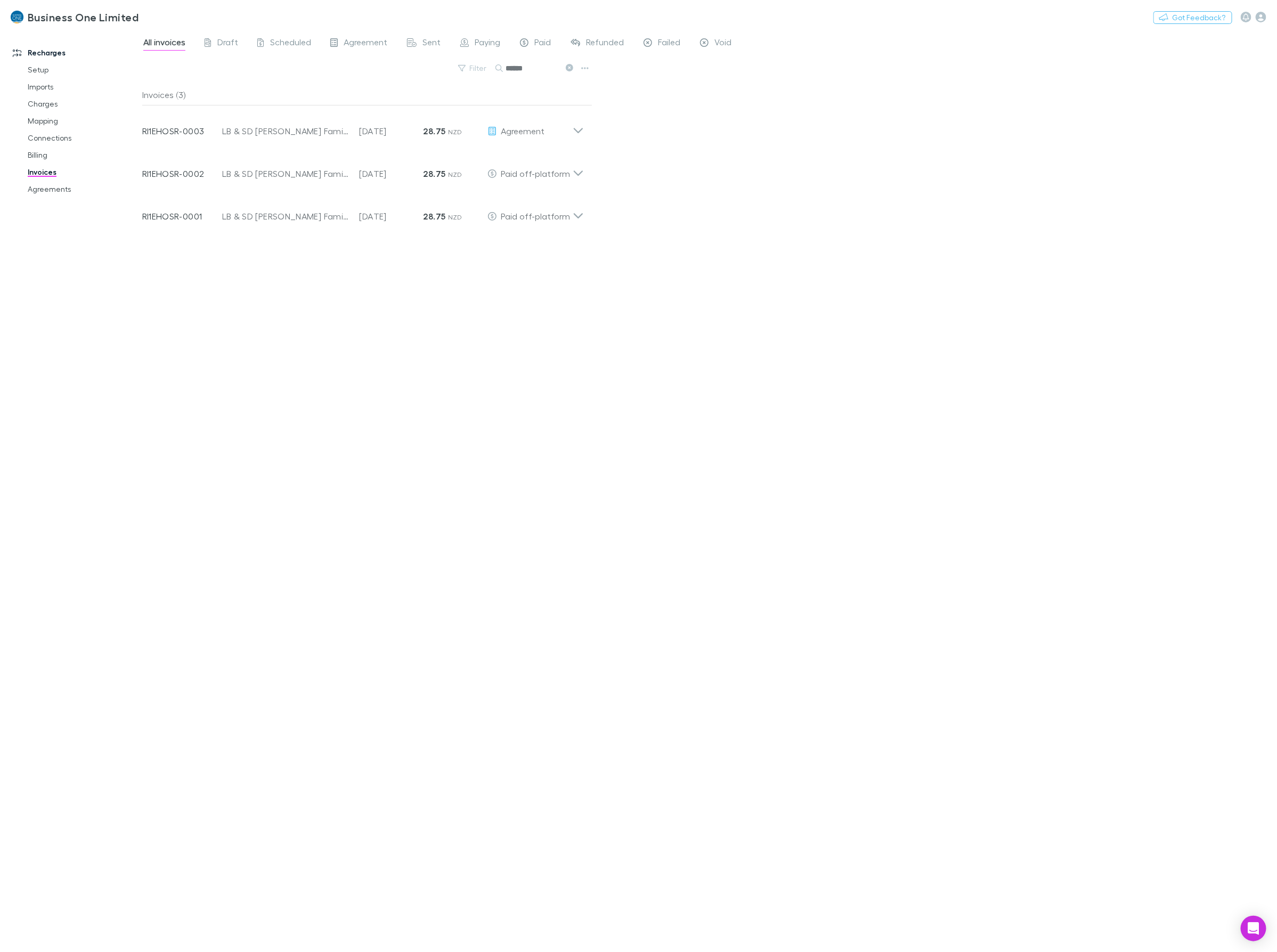
click at [691, 169] on div "All invoices Draft Scheduled Agreement Sent Paying Paid Refunded Failed Void Fi…" at bounding box center [710, 491] width 1135 height 922
drag, startPoint x: 545, startPoint y: 67, endPoint x: 274, endPoint y: 81, distance: 271.4
click at [288, 75] on div "Filter Search ******" at bounding box center [367, 73] width 450 height 24
drag, startPoint x: 541, startPoint y: 65, endPoint x: 409, endPoint y: 68, distance: 132.0
click at [409, 68] on div "Filter Search *******" at bounding box center [367, 73] width 450 height 24
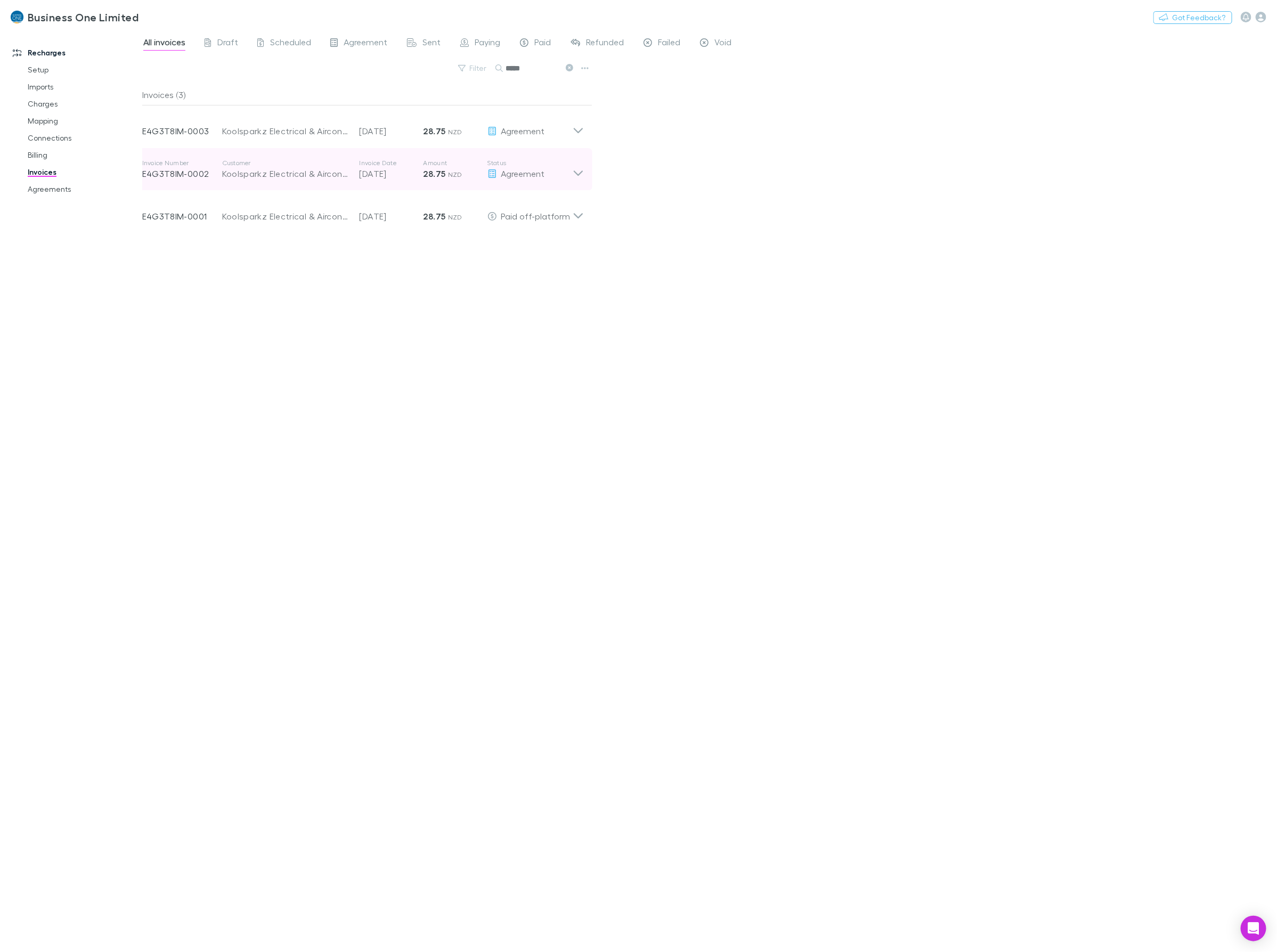
type input "*****"
click at [586, 172] on div "Invoice Number E4G3T8IM-0002 Customer Koolsparkz Electrical & Airconditioning L…" at bounding box center [363, 169] width 459 height 43
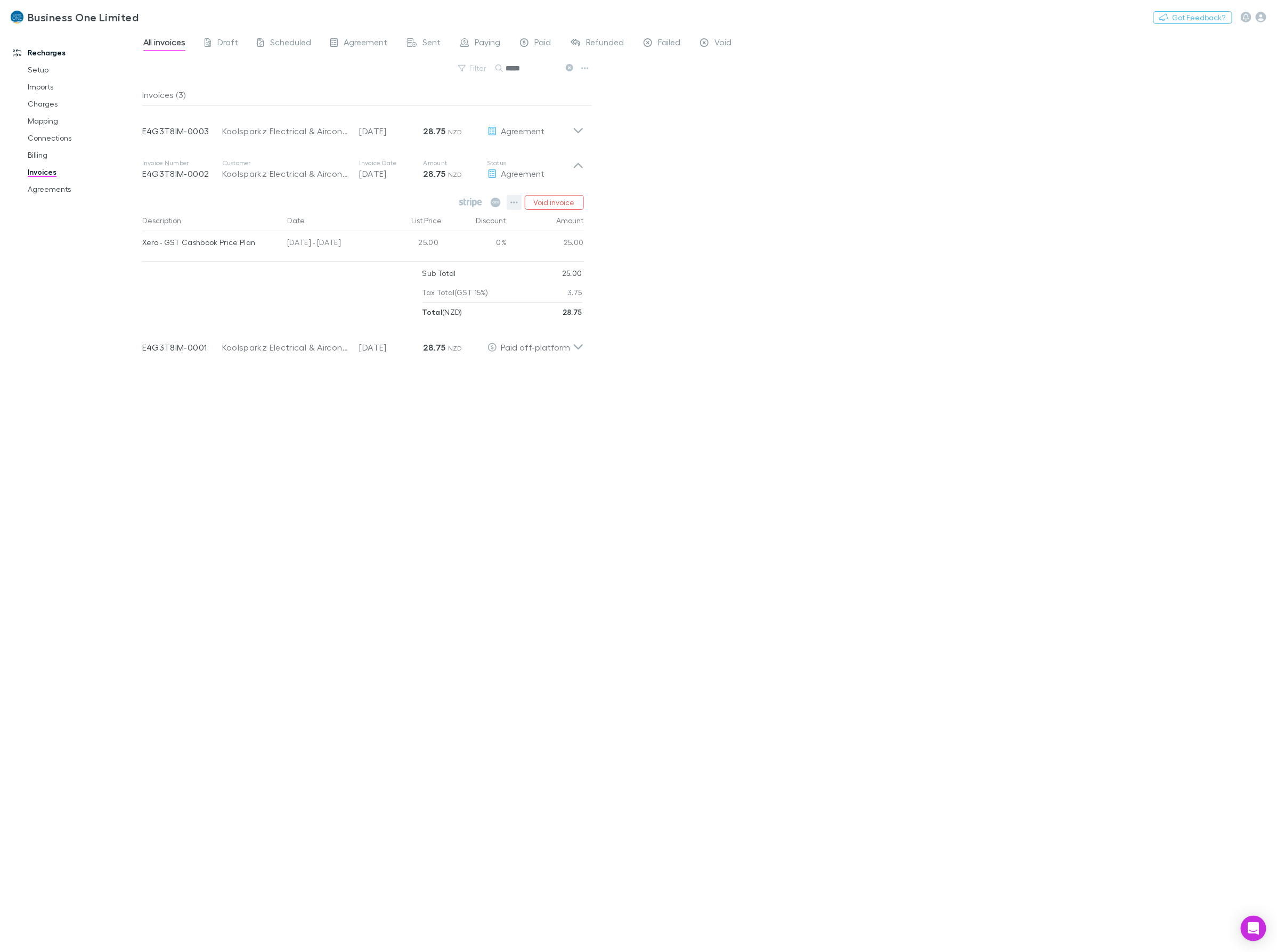
click at [512, 206] on icon "button" at bounding box center [514, 202] width 7 height 9
click at [432, 263] on p "Mark as paid" at bounding box center [449, 265] width 130 height 13
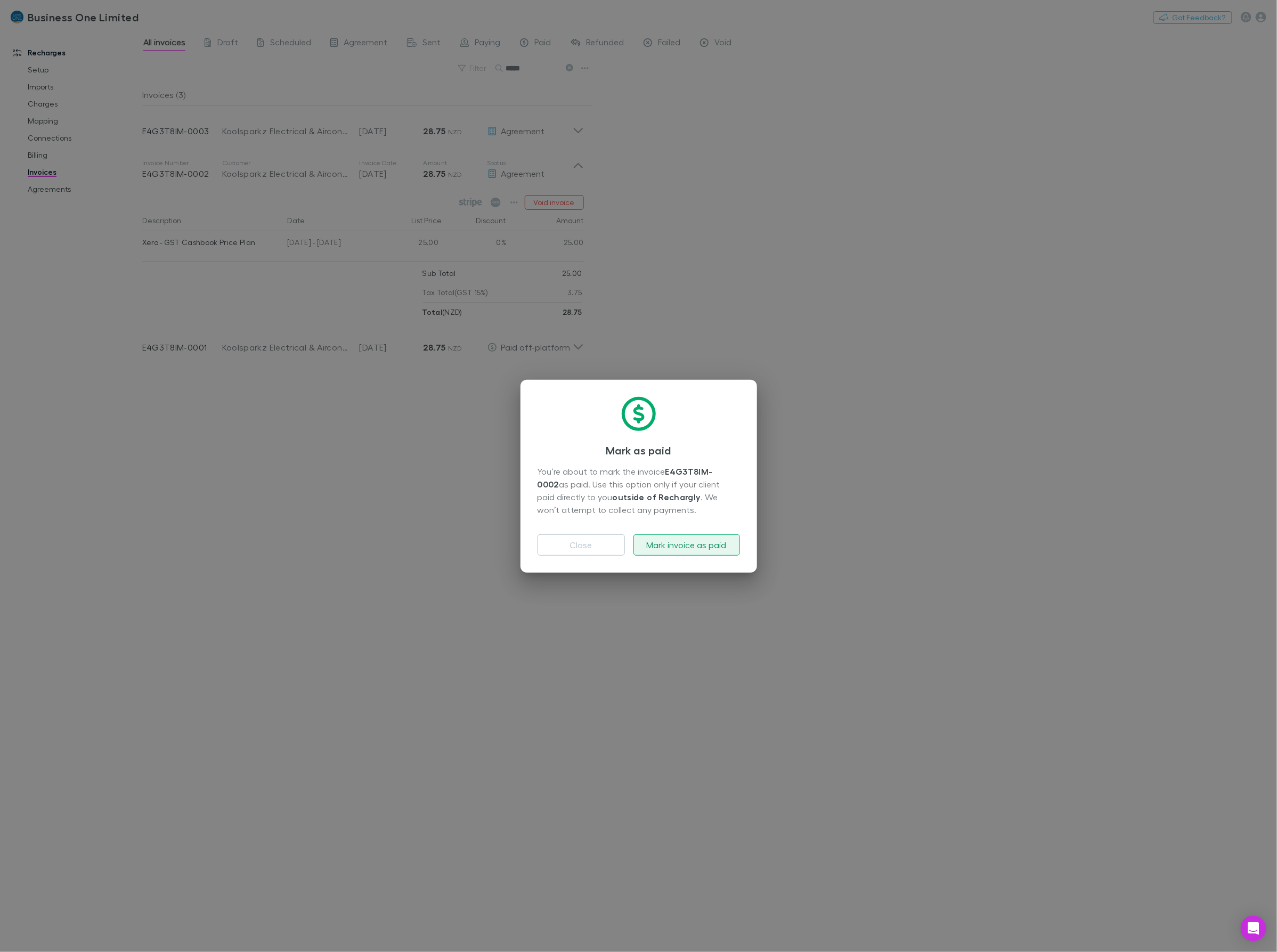
click at [683, 549] on button "Mark invoice as paid" at bounding box center [687, 544] width 107 height 21
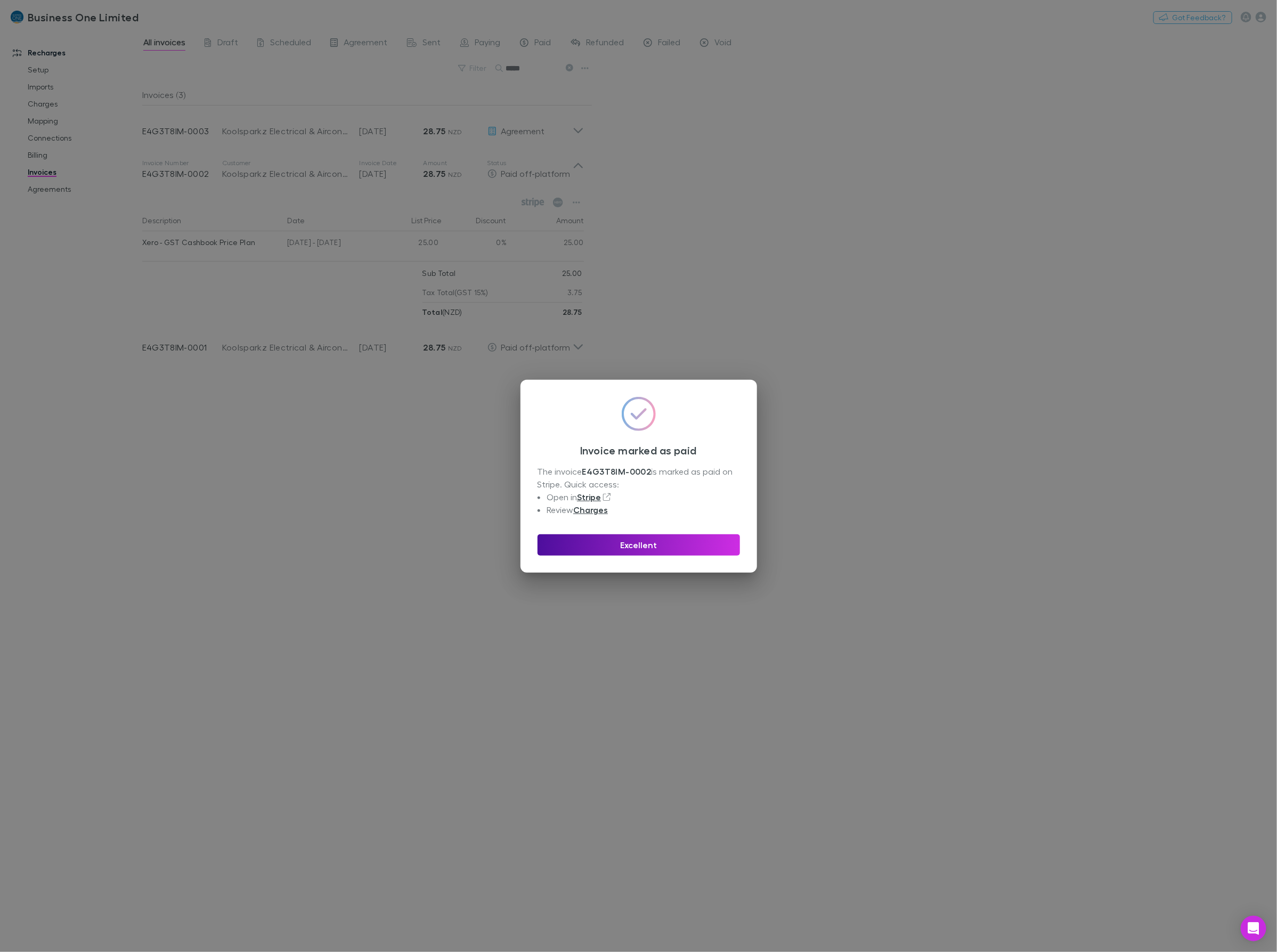
click at [596, 544] on button "Excellent" at bounding box center [638, 544] width 202 height 21
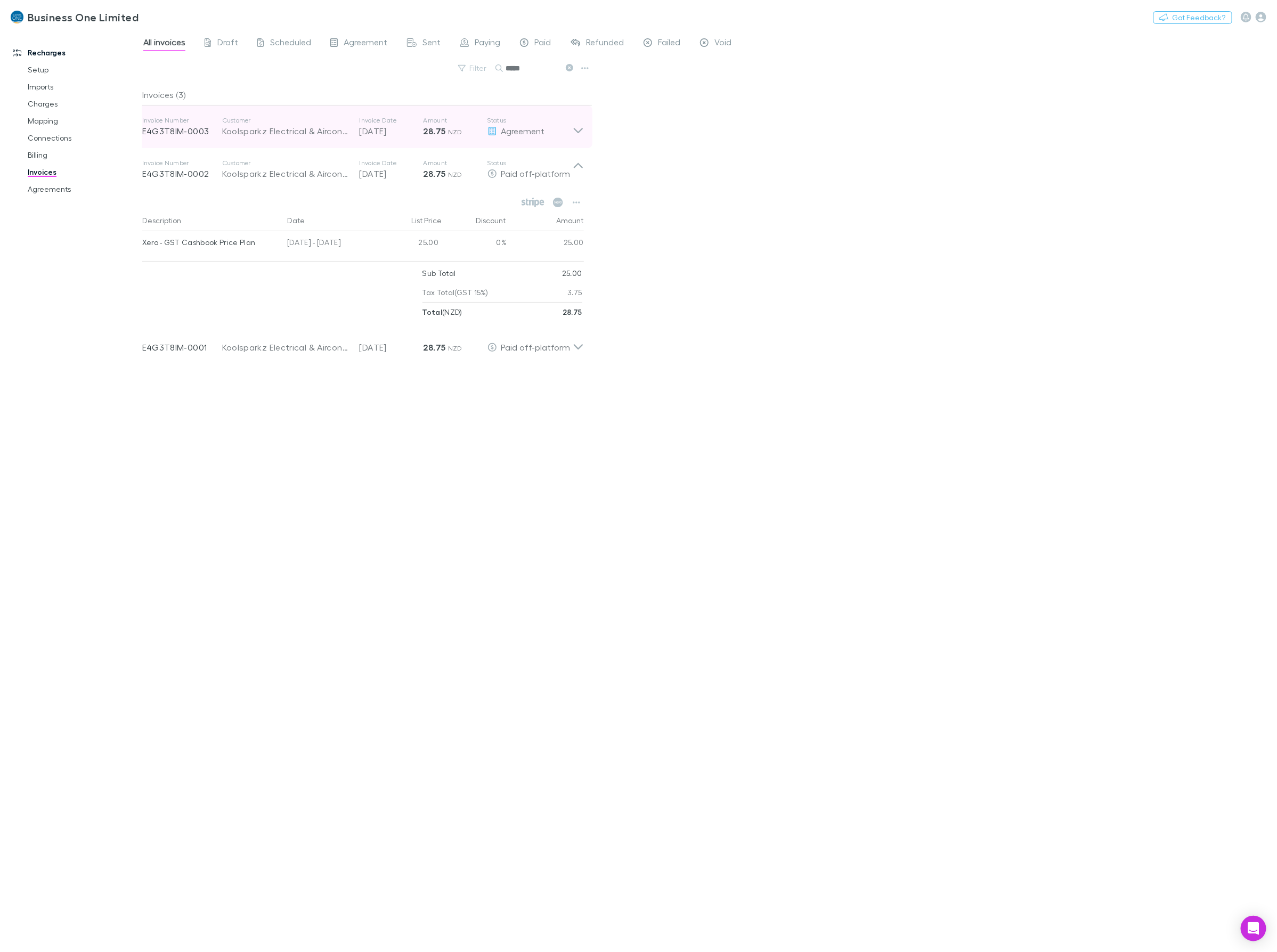
click at [574, 130] on icon at bounding box center [577, 130] width 9 height 5
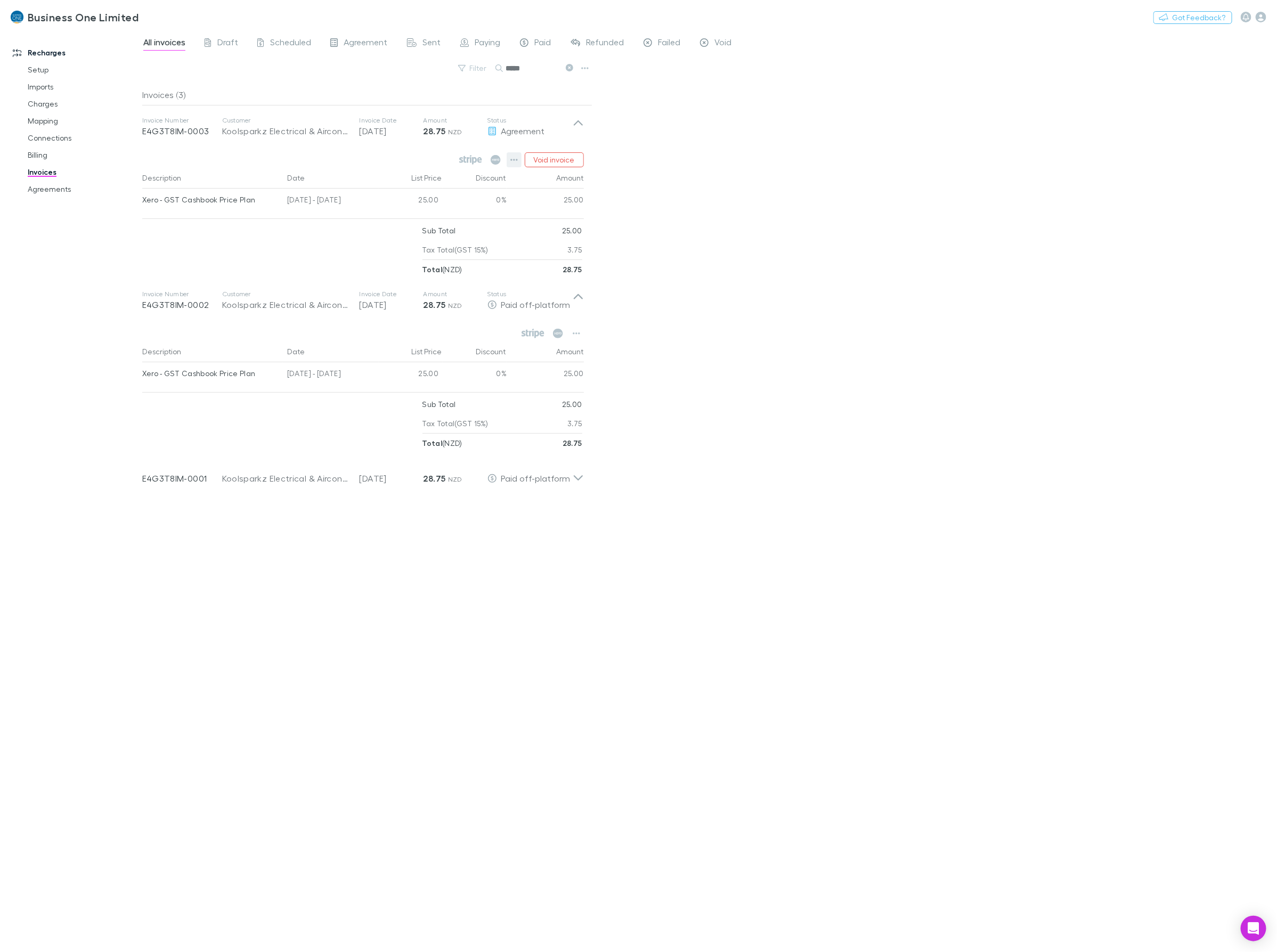
click at [518, 157] on button "button" at bounding box center [514, 160] width 15 height 15
click at [415, 222] on p "Mark as paid" at bounding box center [449, 222] width 130 height 13
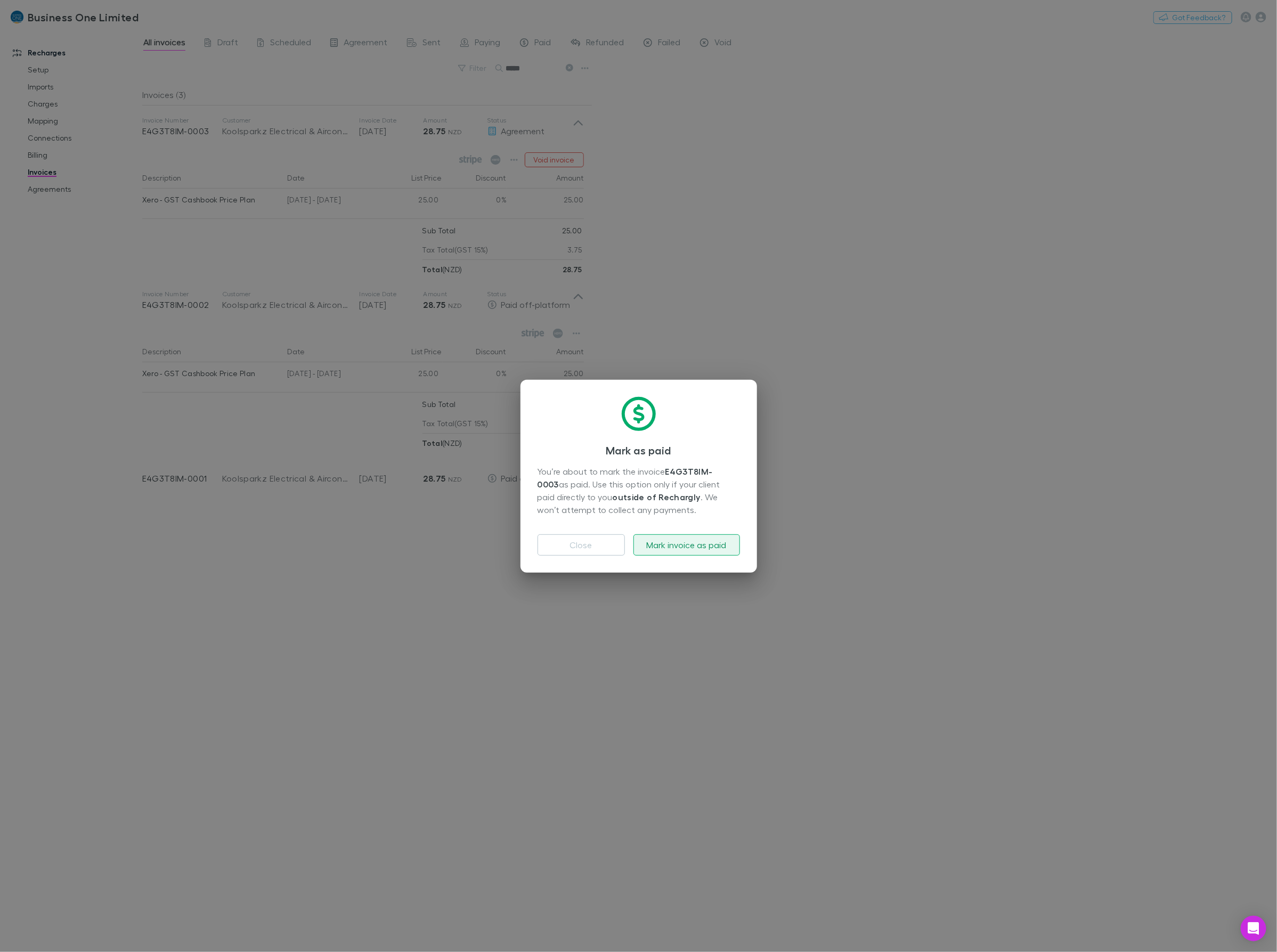
click at [643, 541] on button "Mark invoice as paid" at bounding box center [687, 544] width 107 height 21
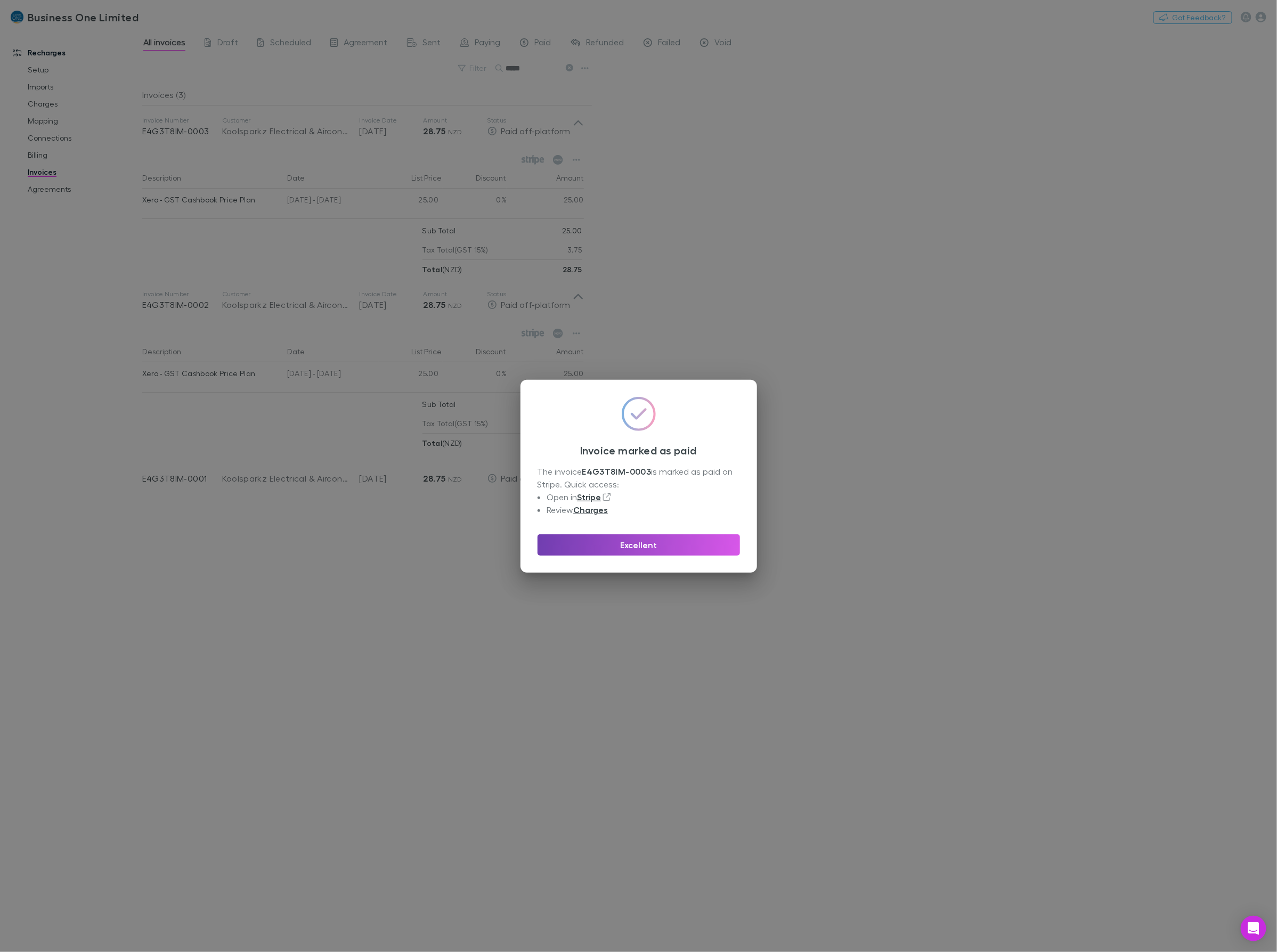
click at [628, 554] on button "Excellent" at bounding box center [638, 544] width 202 height 21
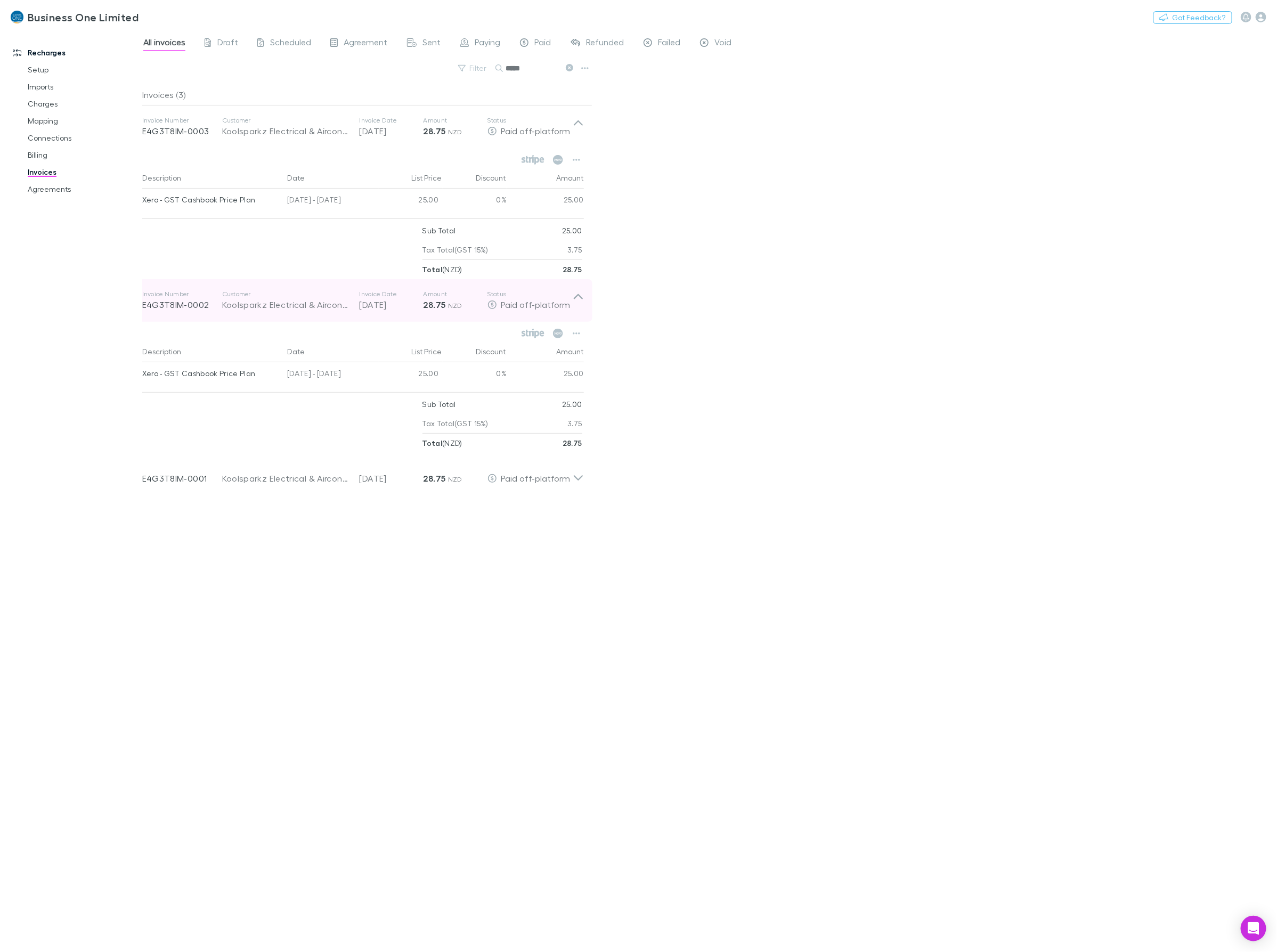
click at [575, 297] on icon at bounding box center [578, 300] width 11 height 21
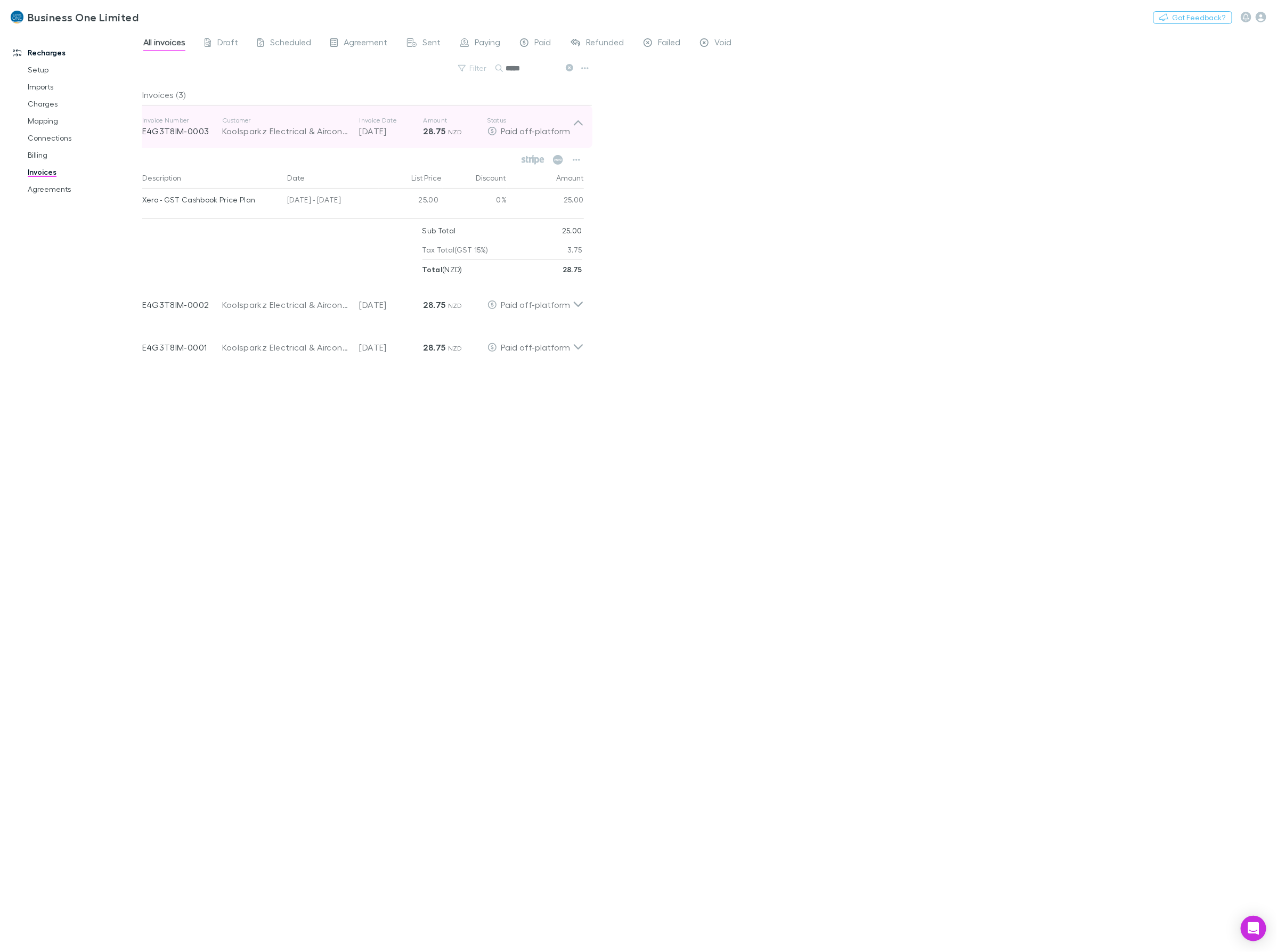
click at [579, 126] on icon at bounding box center [578, 126] width 11 height 21
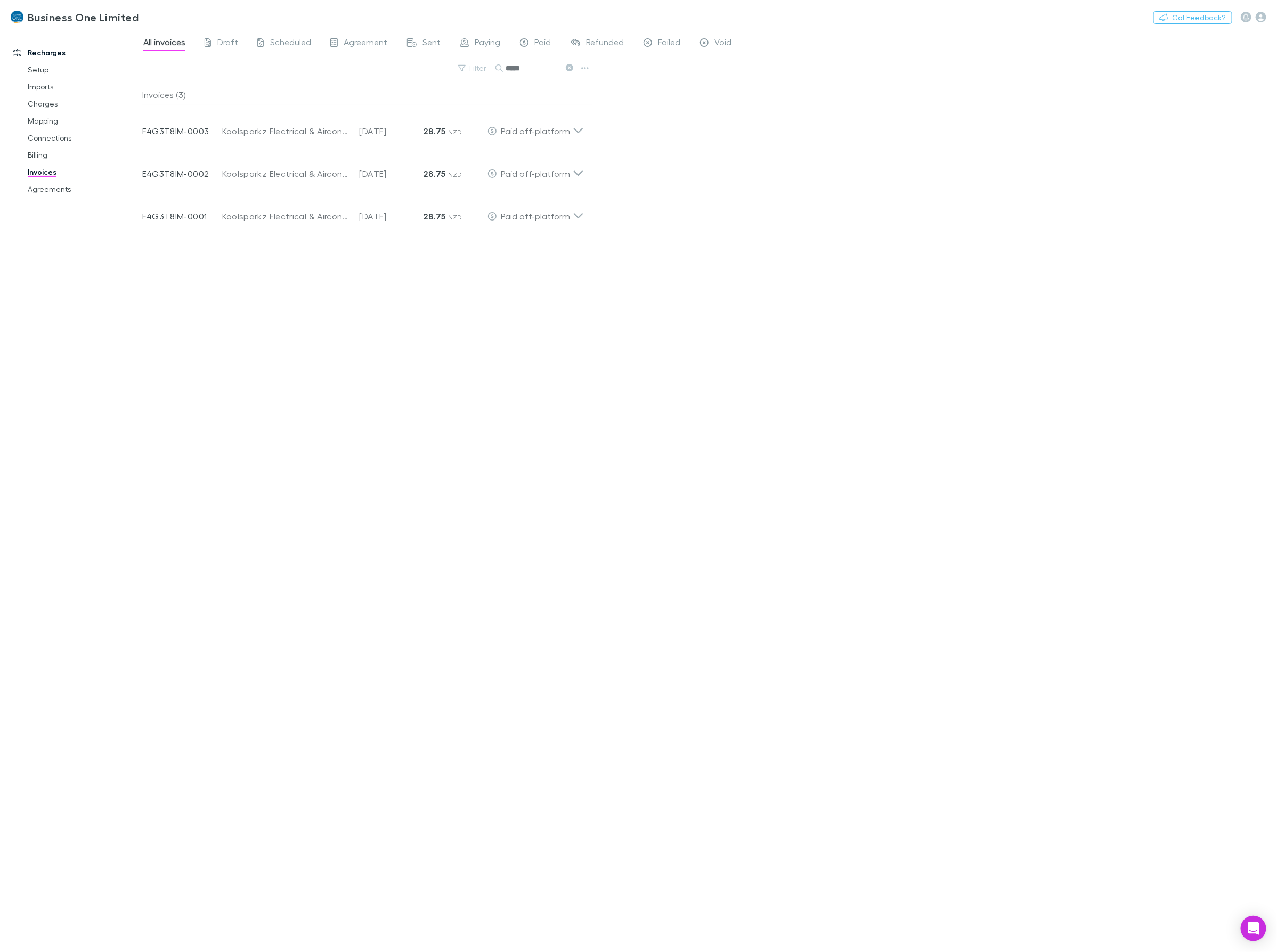
click at [718, 123] on div "All invoices Draft Scheduled Agreement Sent Paying Paid Refunded Failed Void Fi…" at bounding box center [710, 491] width 1135 height 922
click at [579, 132] on icon at bounding box center [578, 126] width 11 height 21
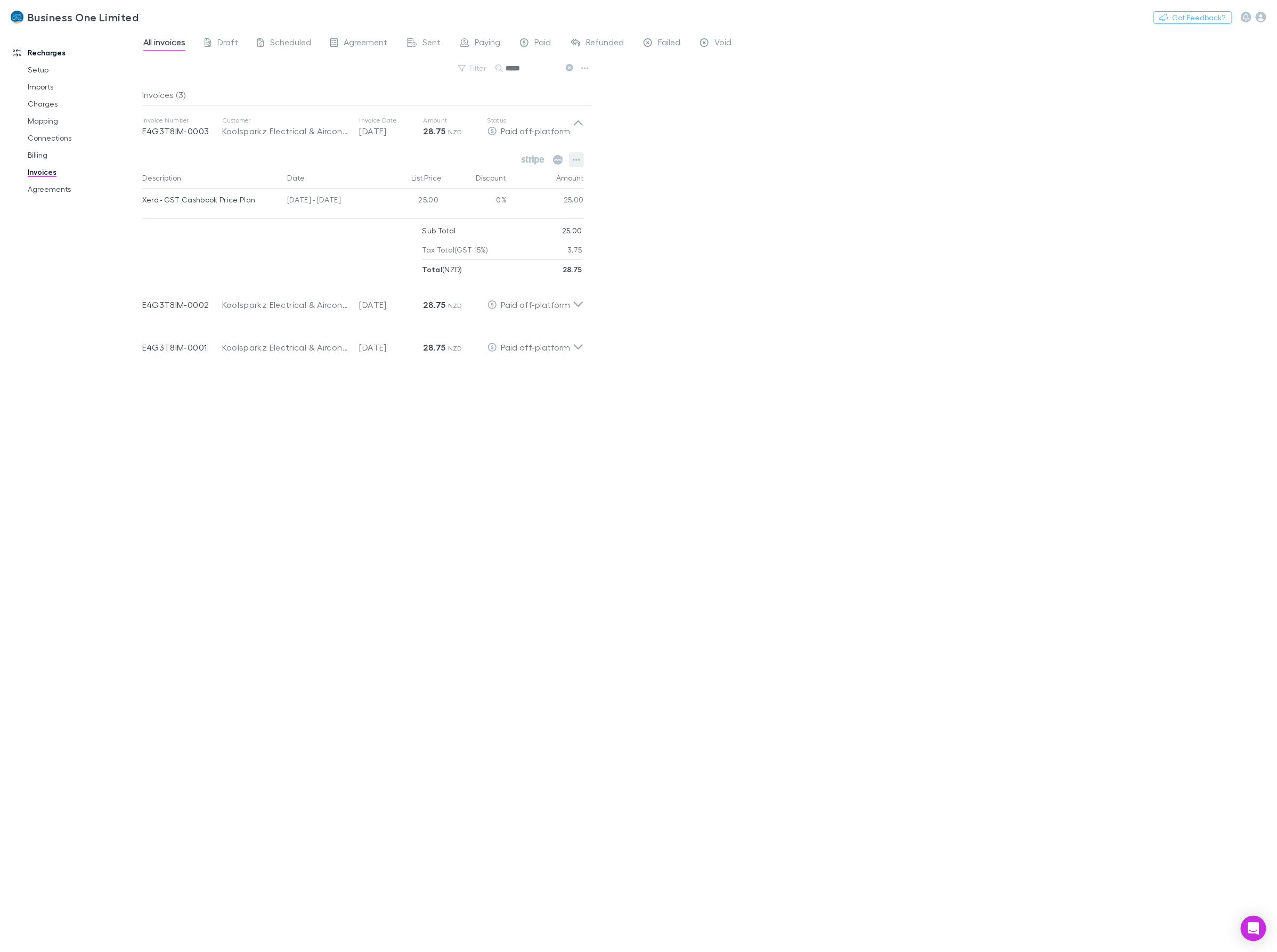
click at [575, 163] on icon "button" at bounding box center [576, 159] width 7 height 9
click at [496, 280] on p "View agreement" at bounding box center [510, 282] width 130 height 13
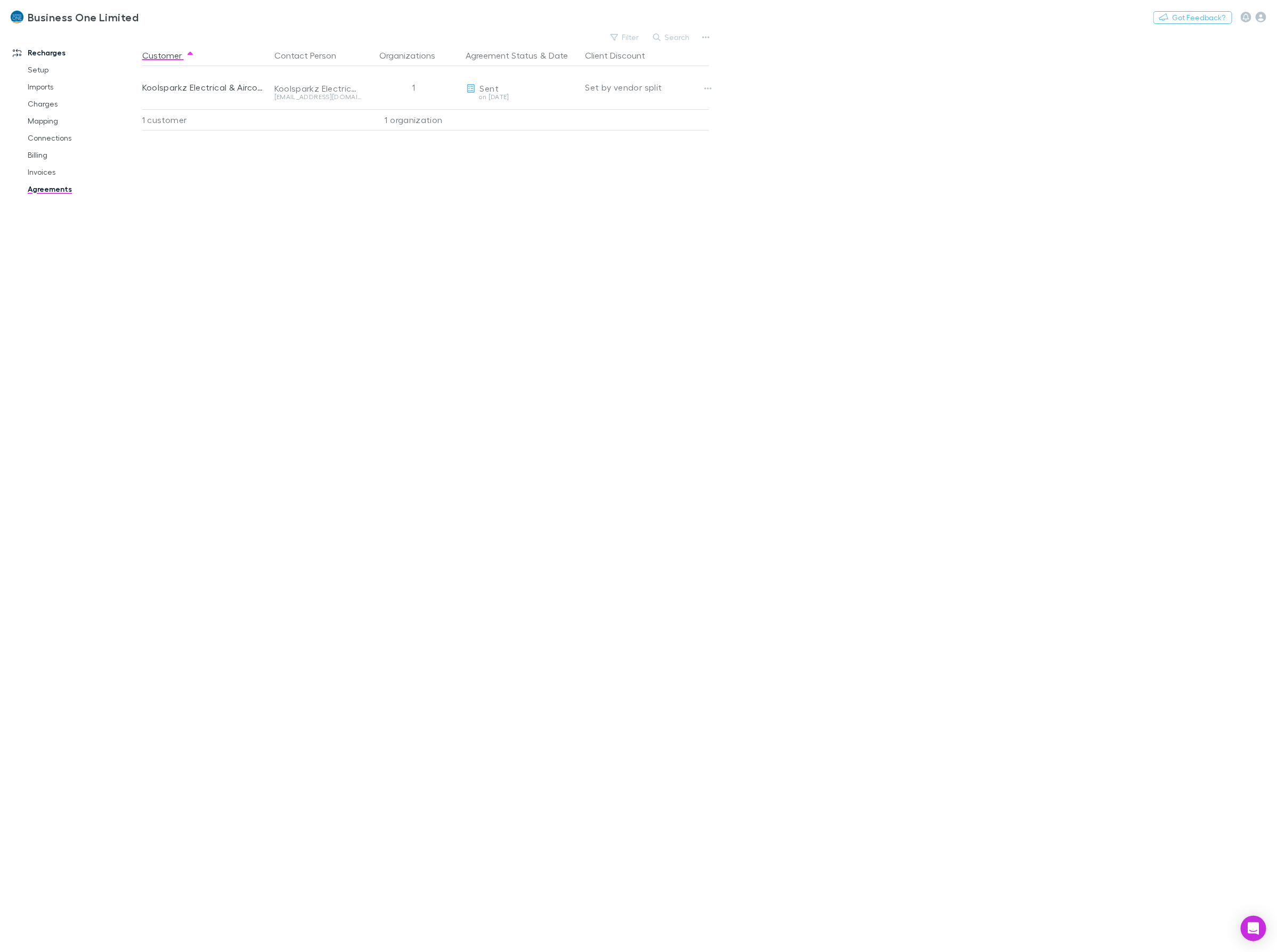
click at [584, 520] on div "Customer Contact Person Organizations Agreement Status & Date Client Discount K…" at bounding box center [436, 498] width 586 height 907
drag, startPoint x: 820, startPoint y: 377, endPoint x: 783, endPoint y: 352, distance: 44.7
click at [818, 376] on main "Filter Search Customer Contact Person Organizations Agreement Status & Date Cli…" at bounding box center [710, 491] width 1135 height 922
click at [709, 90] on icon "button" at bounding box center [708, 88] width 7 height 9
click at [510, 103] on div at bounding box center [638, 476] width 1277 height 952
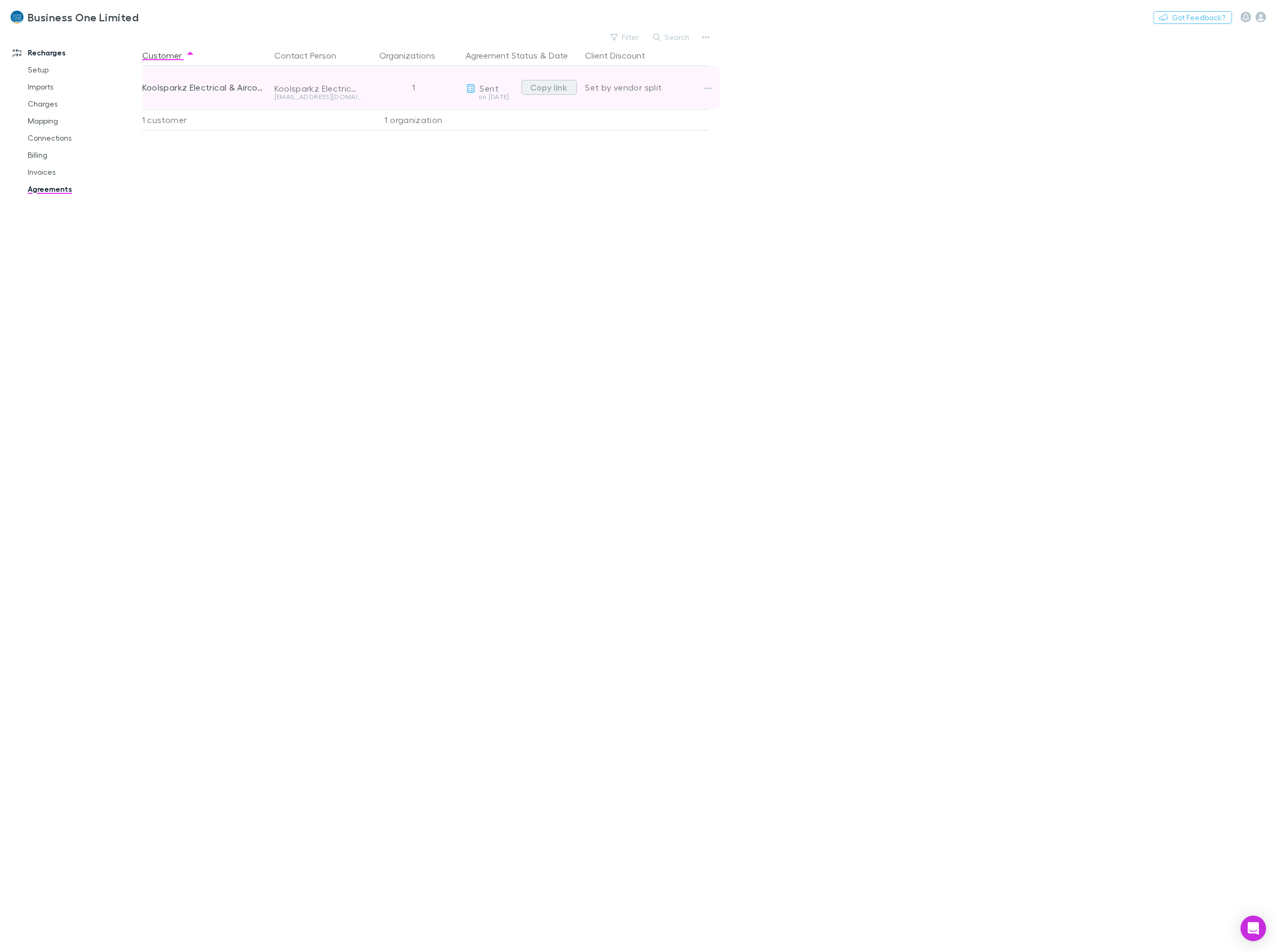
click at [545, 84] on button "Copy link" at bounding box center [550, 88] width 56 height 15
click at [474, 172] on div "Customer Contact Person Organizations Agreement Status & Date Client Discount K…" at bounding box center [436, 498] width 586 height 907
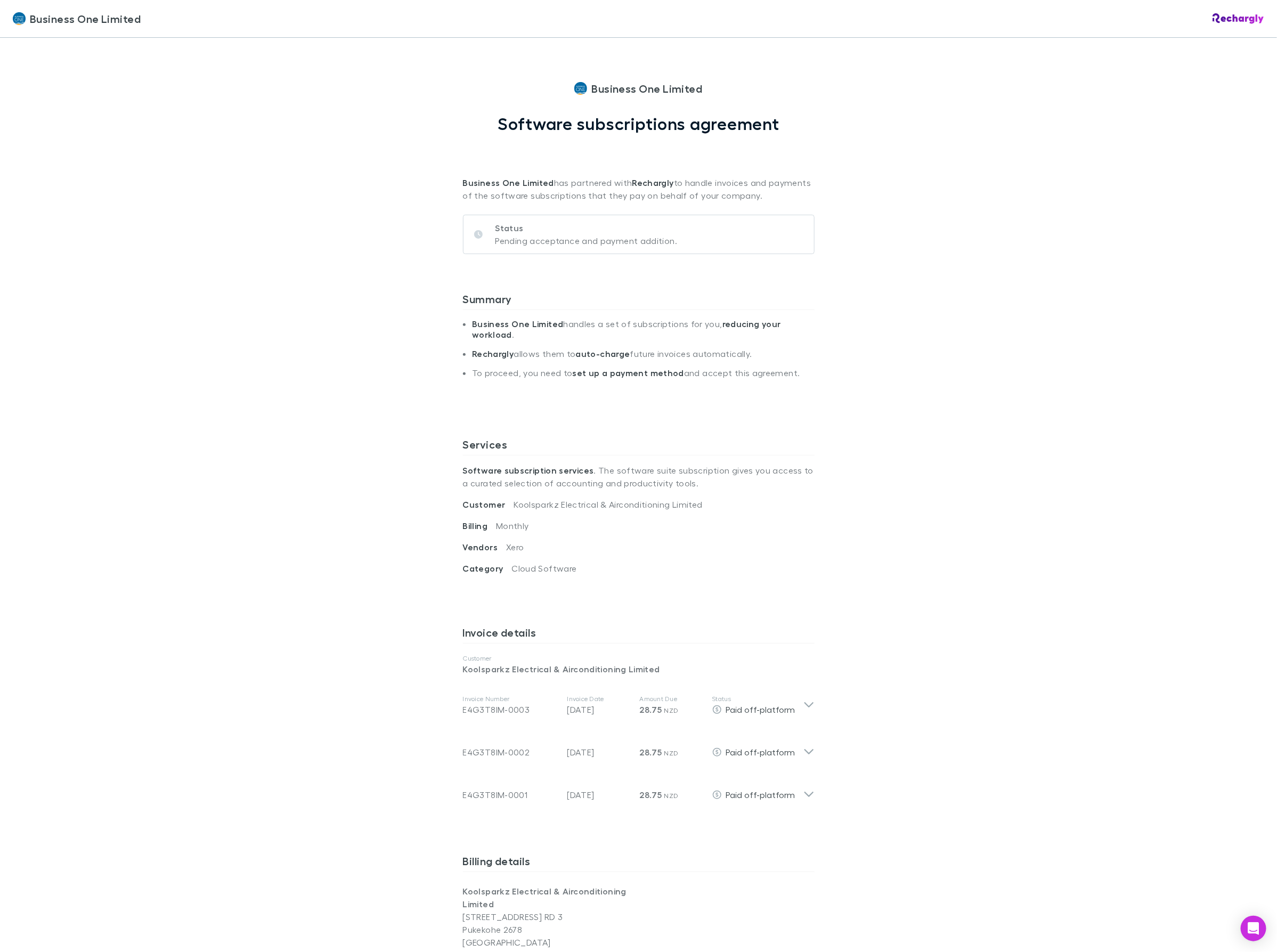
click at [201, 113] on div "Business One Limited Business One Limited Software subscriptions agreement Busi…" at bounding box center [638, 476] width 1277 height 952
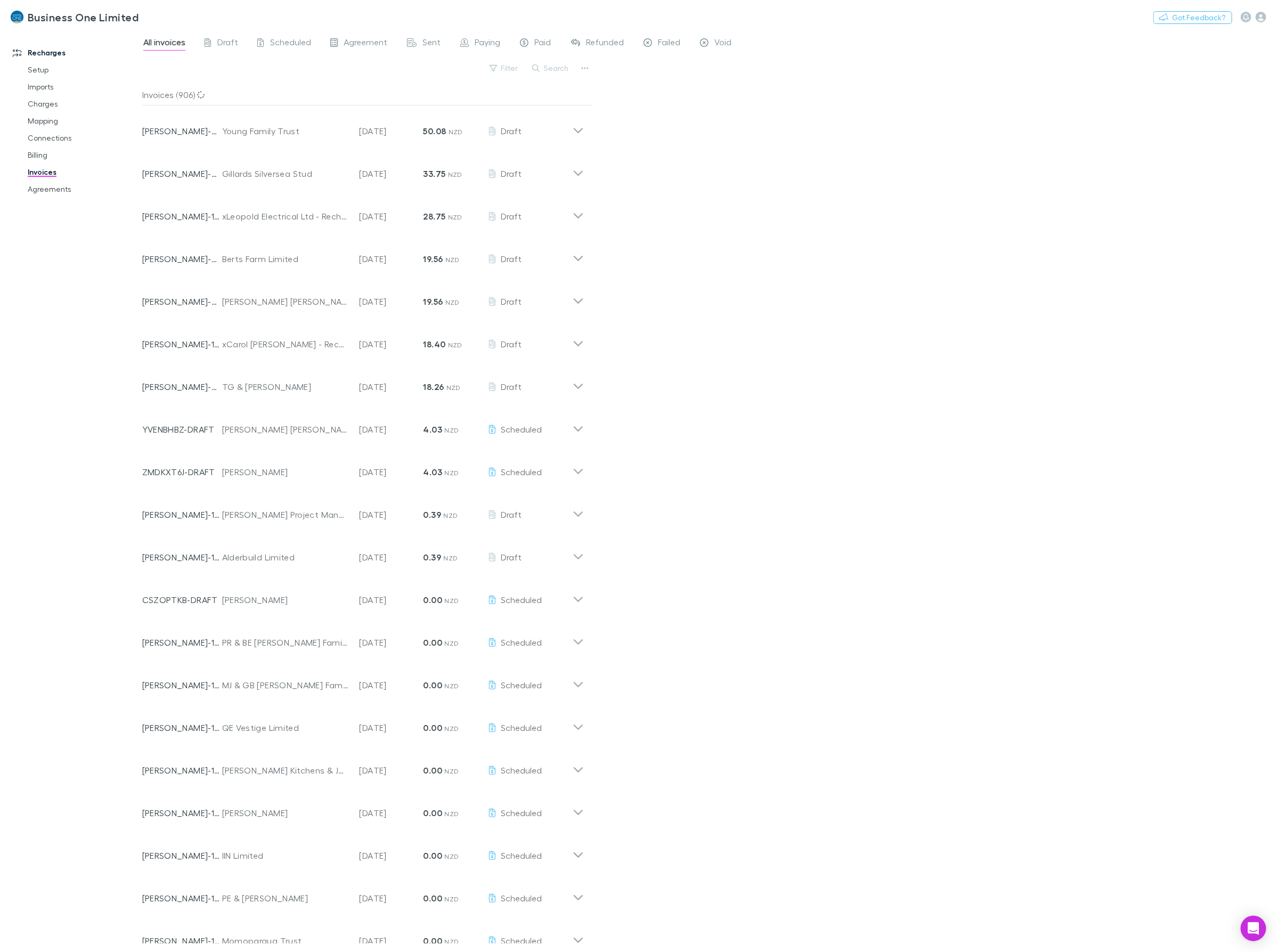
click at [559, 75] on div "Search" at bounding box center [551, 69] width 48 height 15
click at [559, 71] on button "Search" at bounding box center [551, 68] width 48 height 13
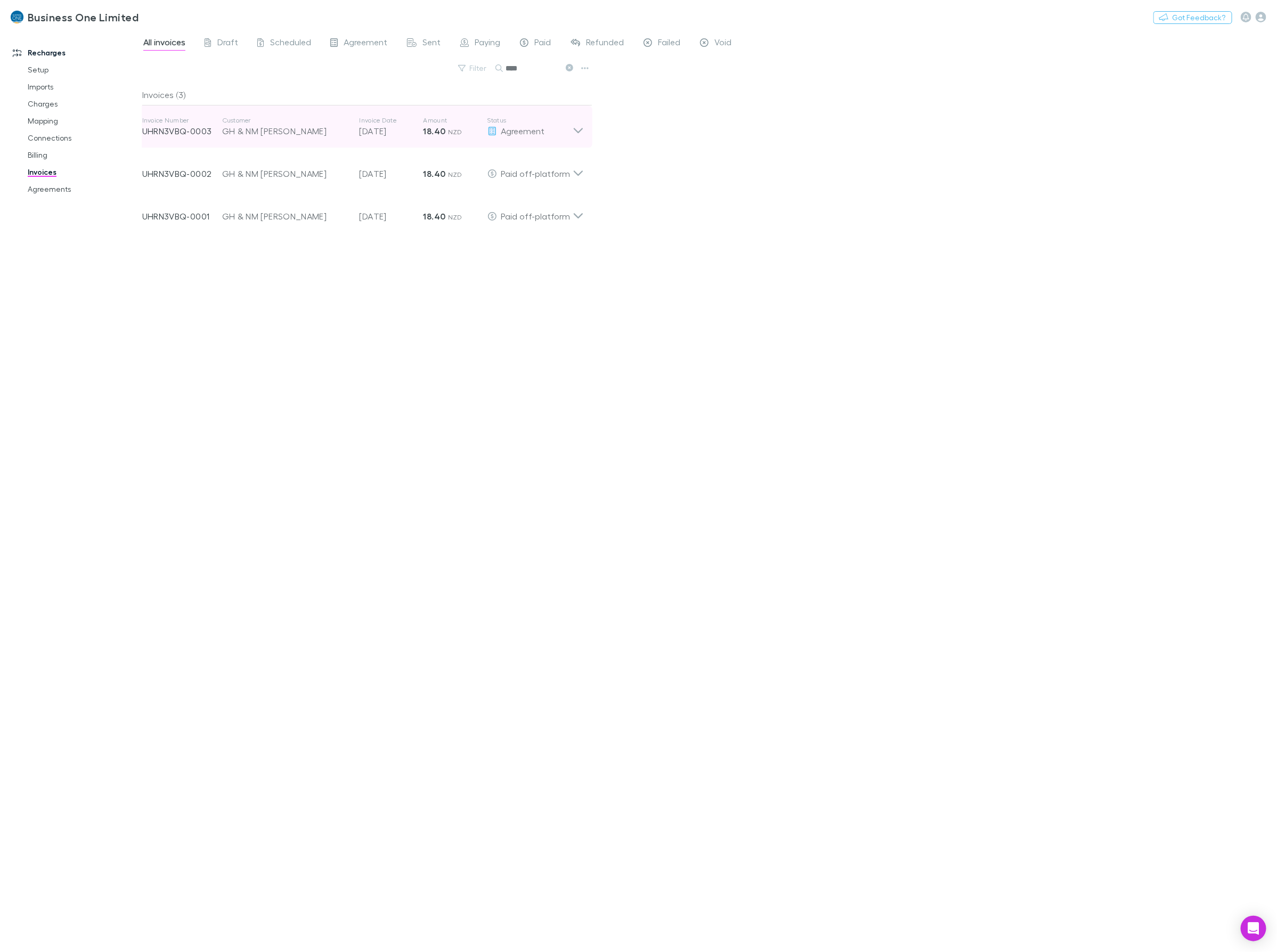
type input "****"
click at [582, 135] on icon at bounding box center [578, 126] width 11 height 21
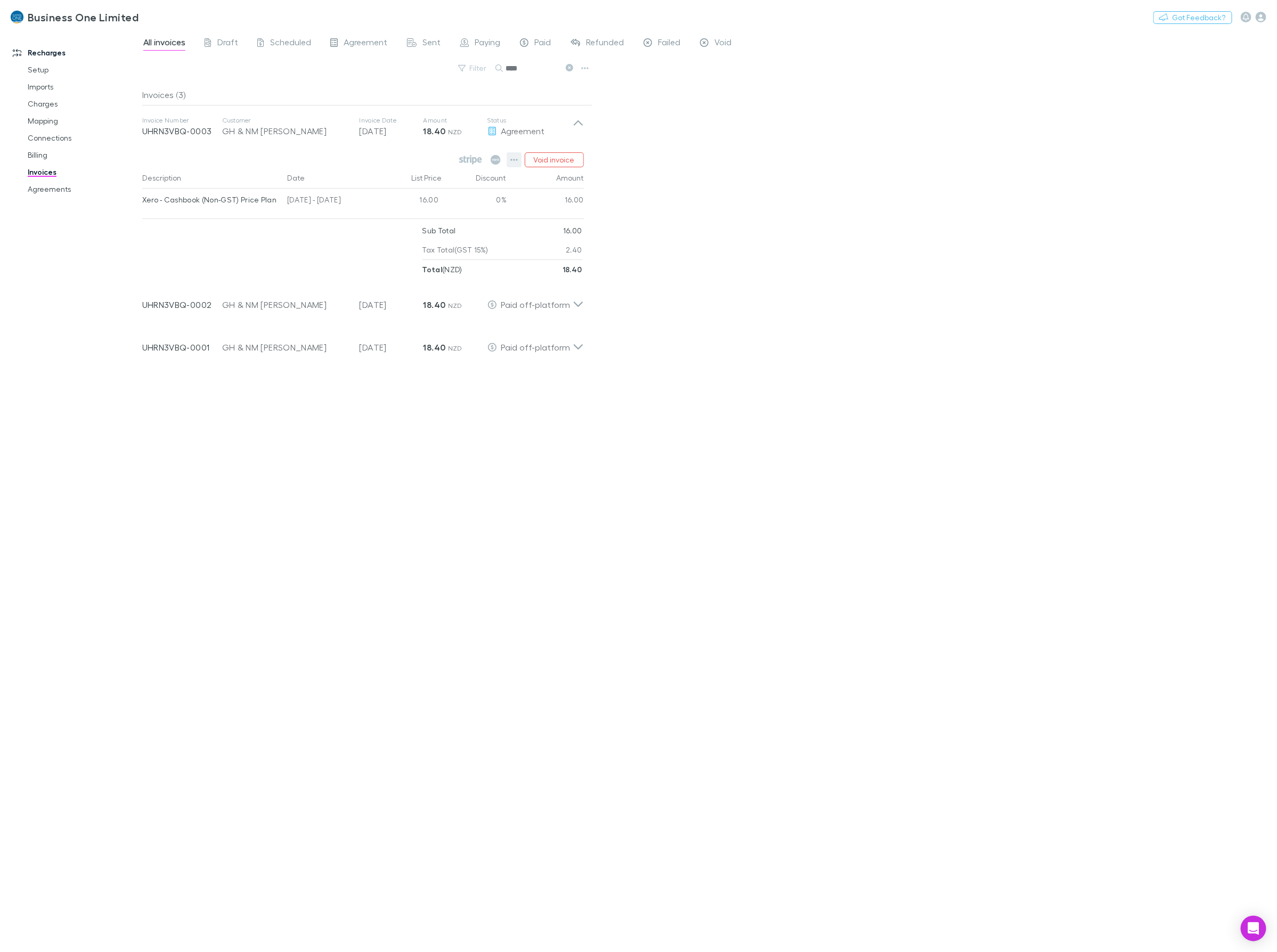
click at [516, 159] on icon "button" at bounding box center [514, 159] width 7 height 9
click at [409, 321] on p "View agreement" at bounding box center [449, 320] width 130 height 13
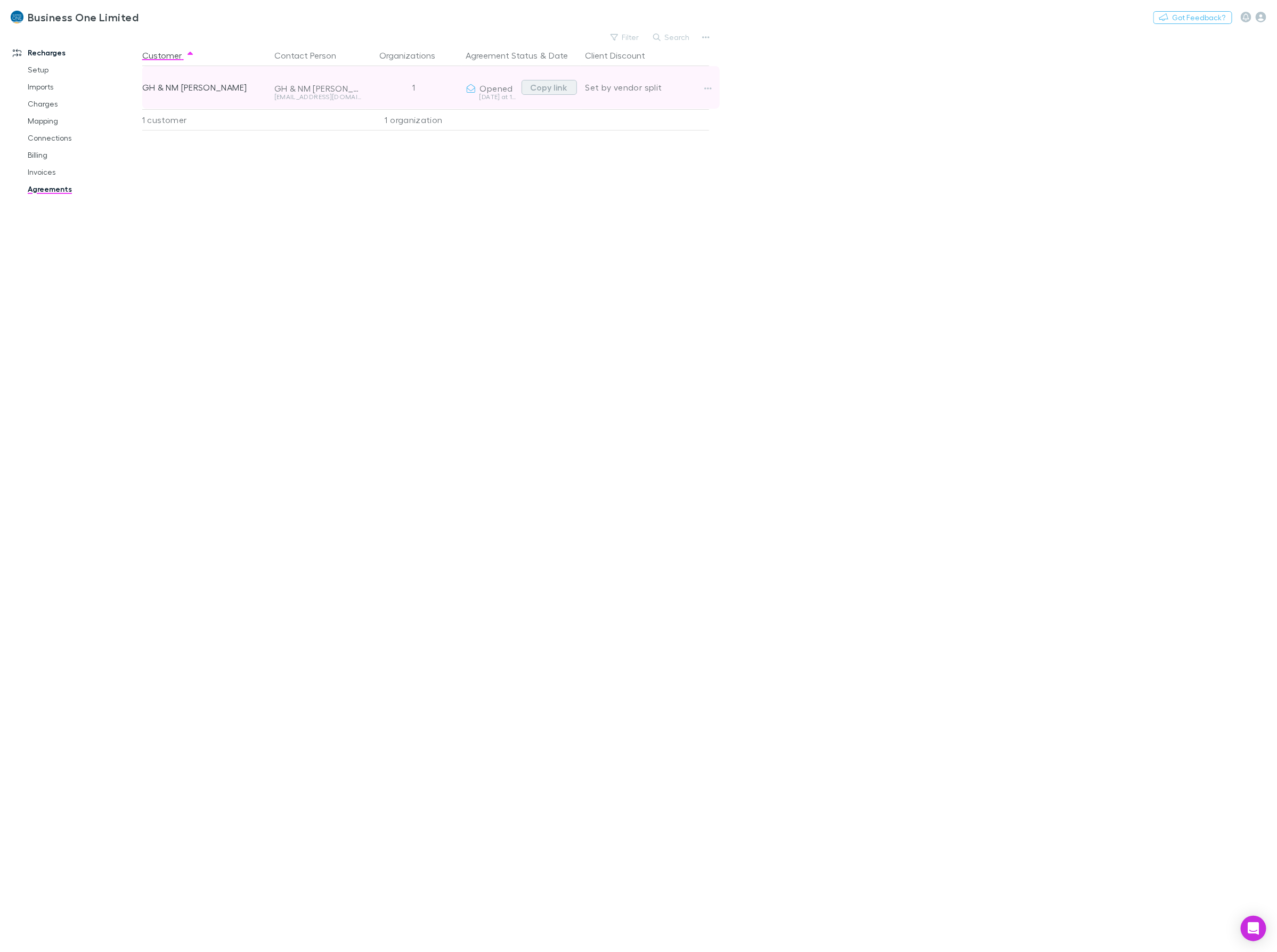
click at [544, 86] on button "Copy link" at bounding box center [550, 88] width 56 height 15
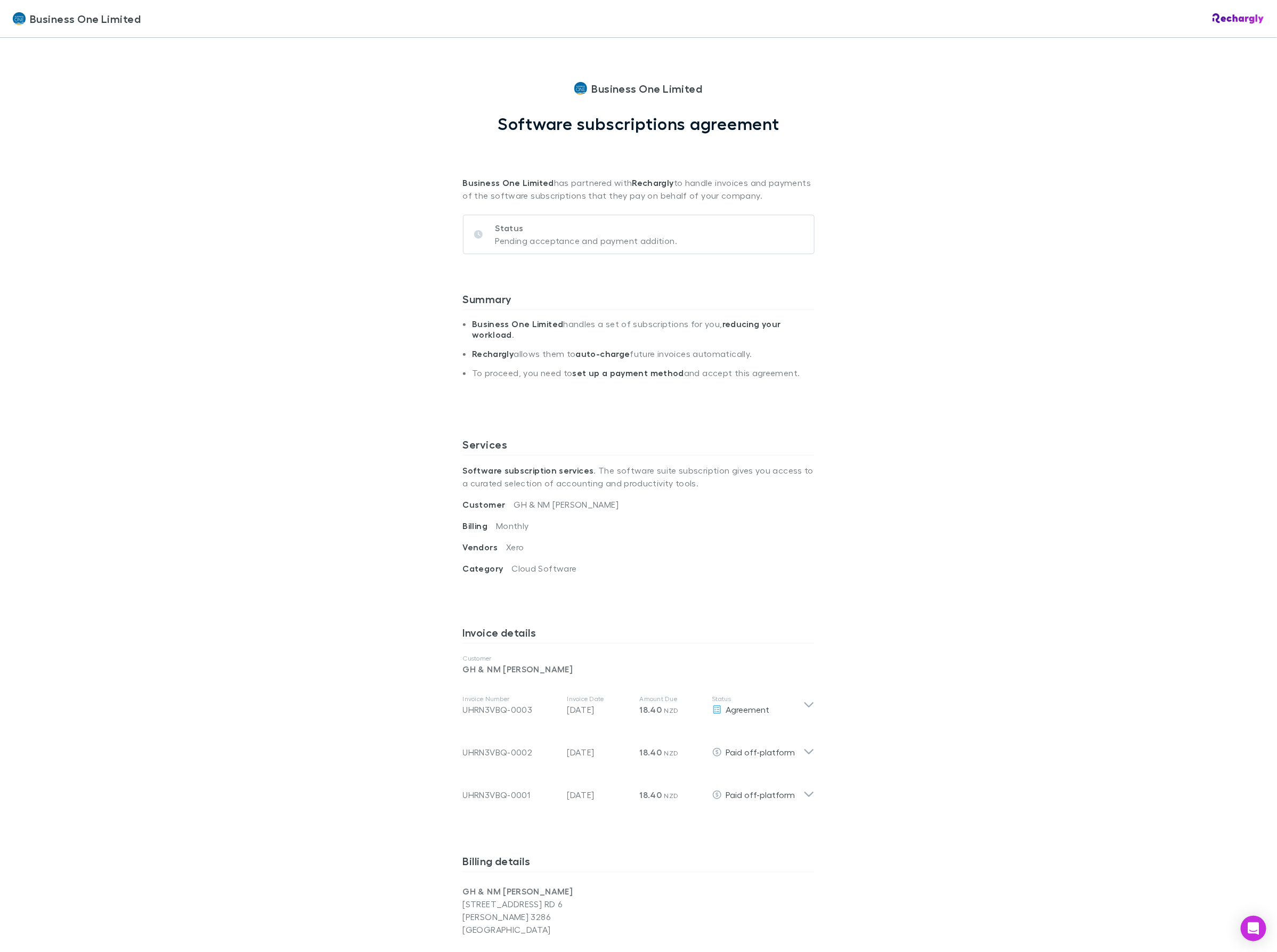
click at [227, 183] on div "Business One Limited Business One Limited Software subscriptions agreement Busi…" at bounding box center [638, 476] width 1277 height 952
click at [824, 239] on div "Business One Limited Business One Limited Software subscriptions agreement Busi…" at bounding box center [638, 476] width 1277 height 952
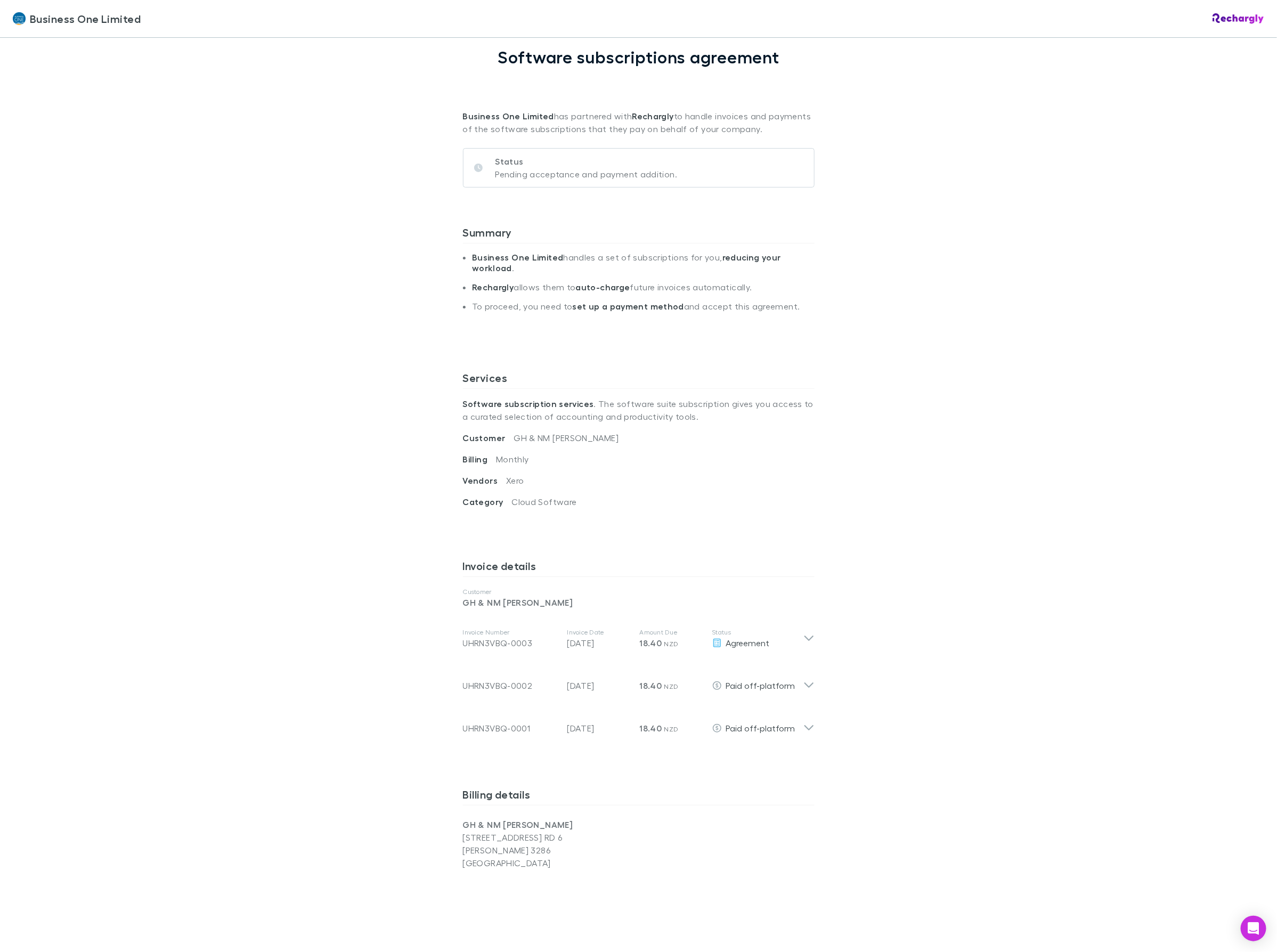
scroll to position [133, 0]
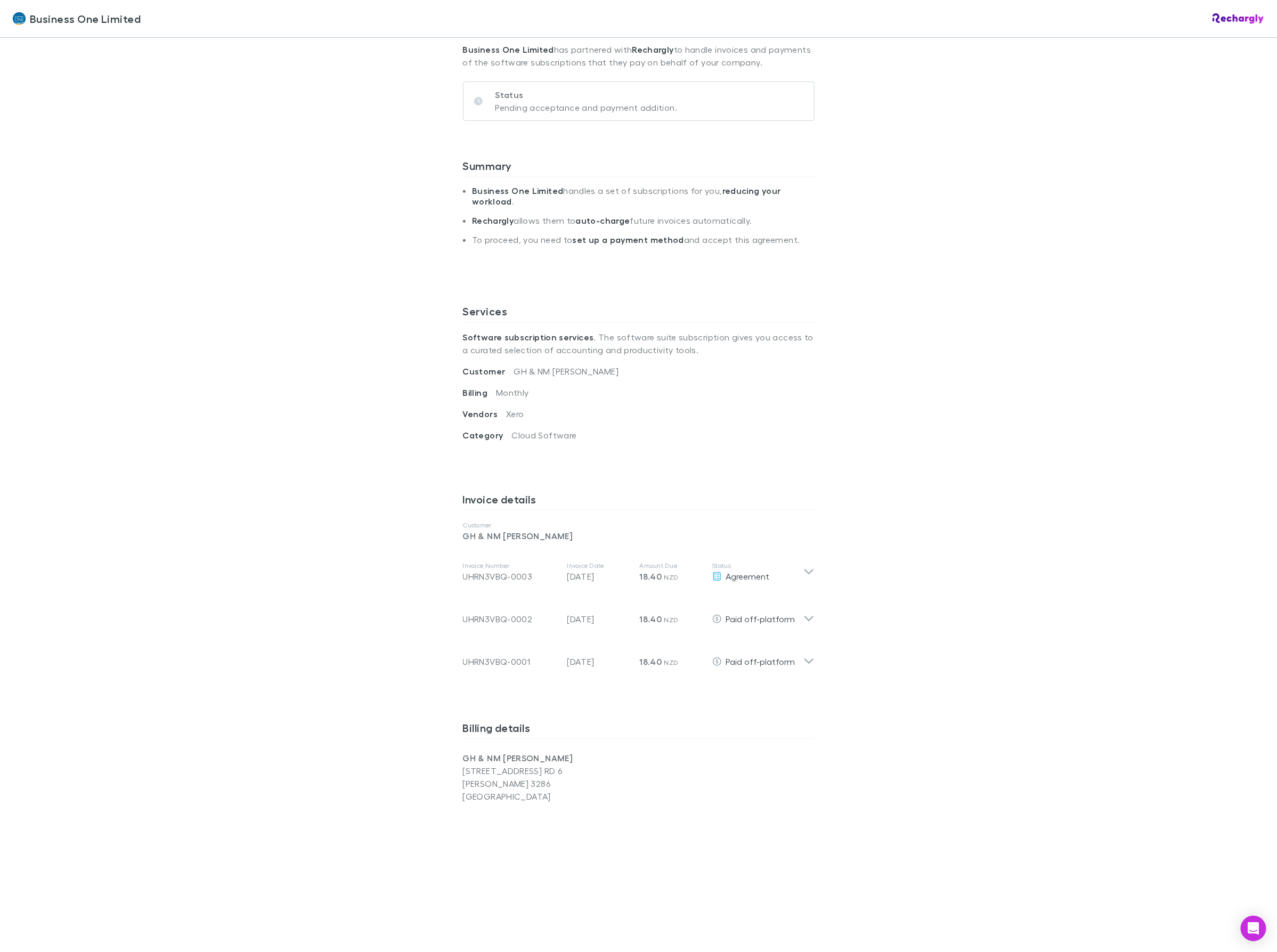
click at [265, 619] on div "Business One Limited Business One Limited Software subscriptions agreement Busi…" at bounding box center [638, 476] width 1277 height 952
